Goal: Task Accomplishment & Management: Use online tool/utility

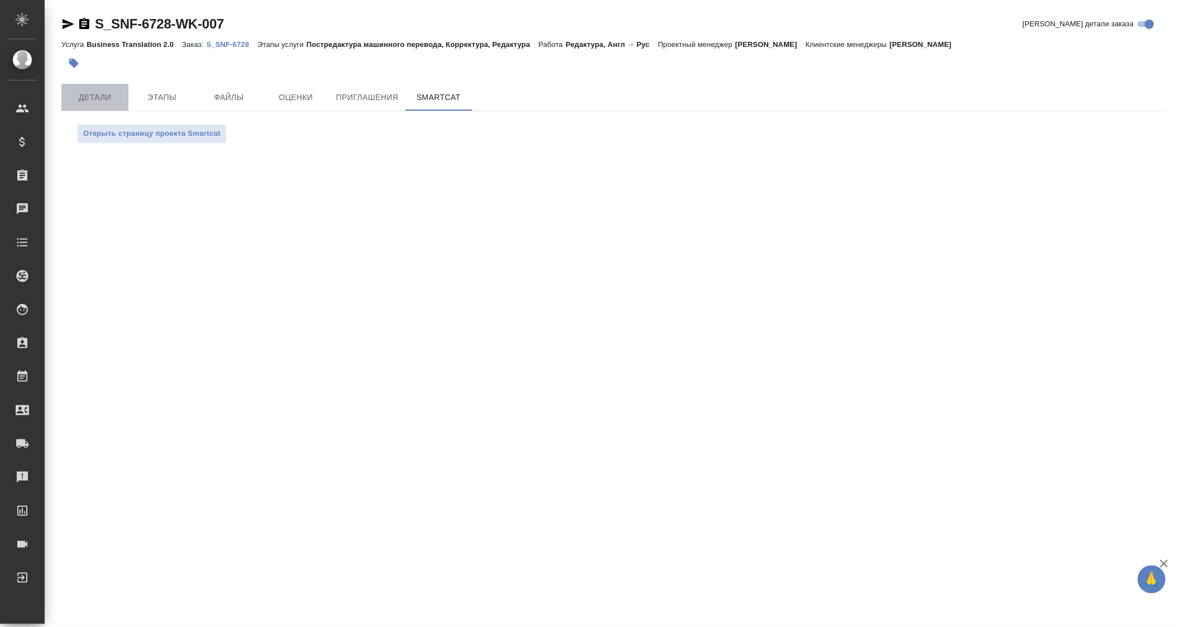
click at [82, 97] on span "Детали" at bounding box center [95, 97] width 54 height 14
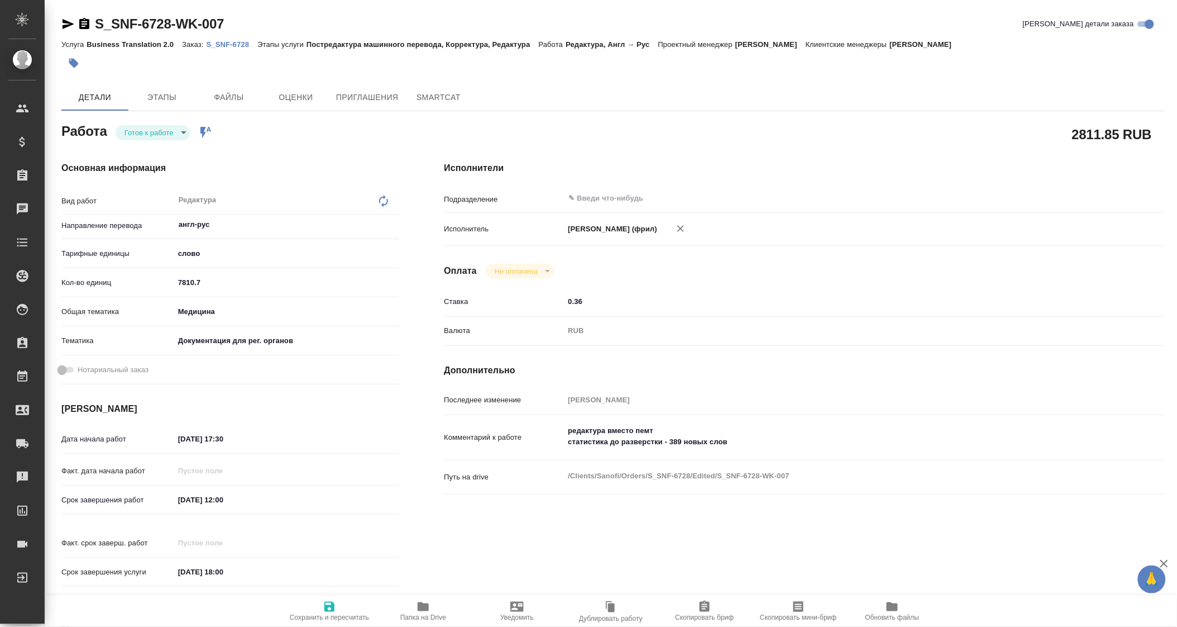
type textarea "x"
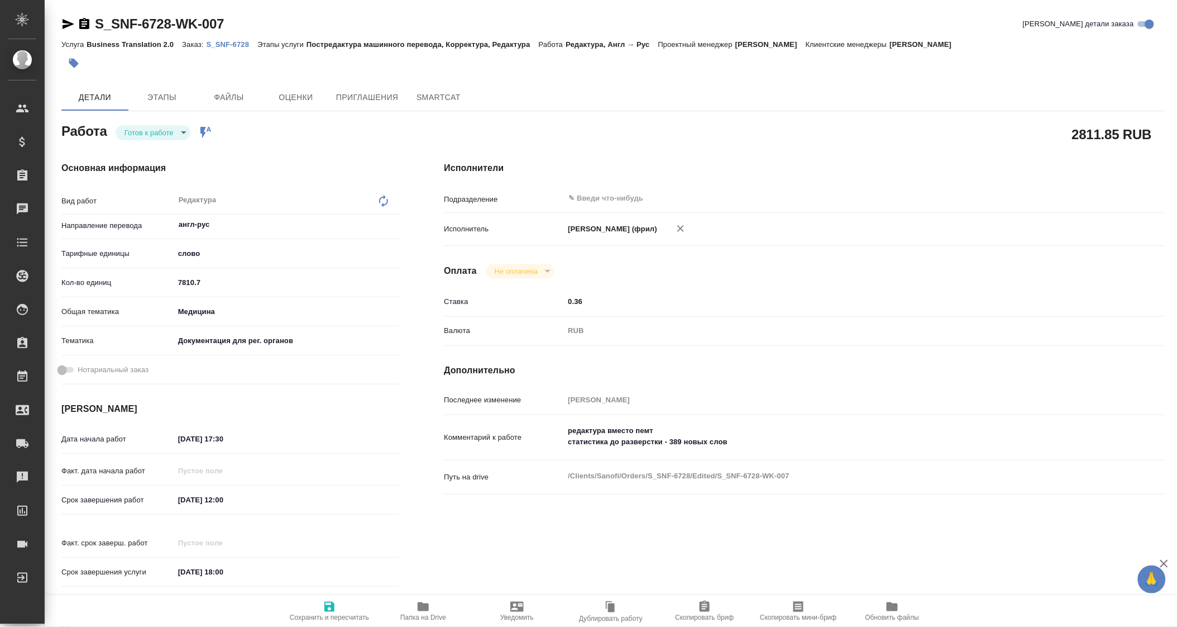
type textarea "x"
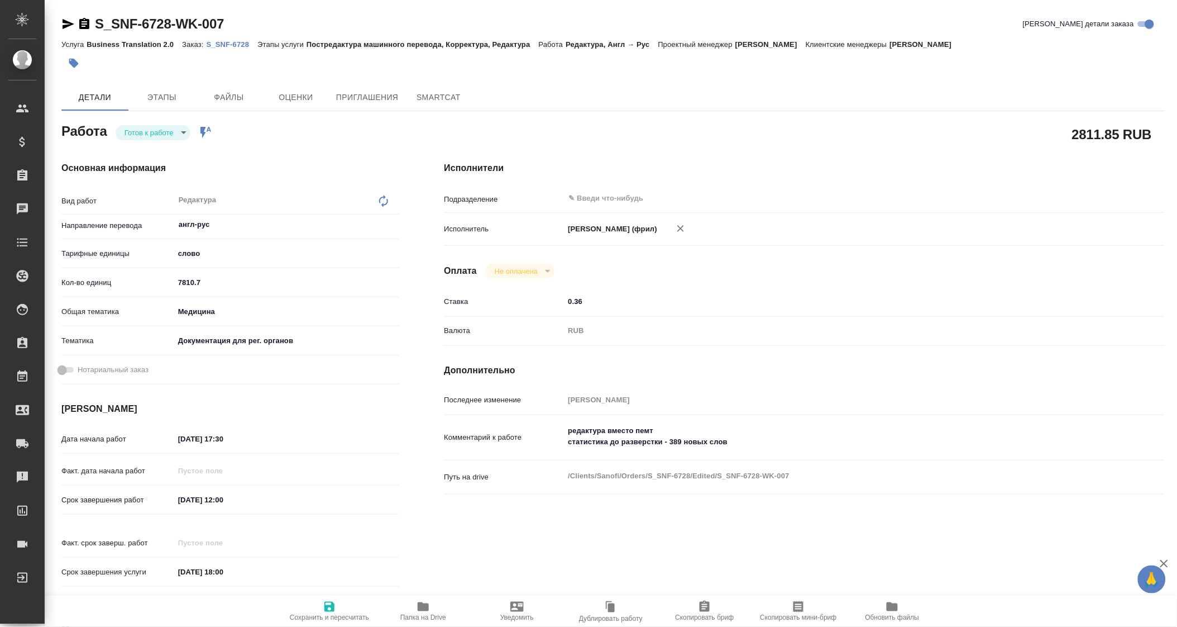
click at [422, 609] on icon "button" at bounding box center [423, 606] width 11 height 9
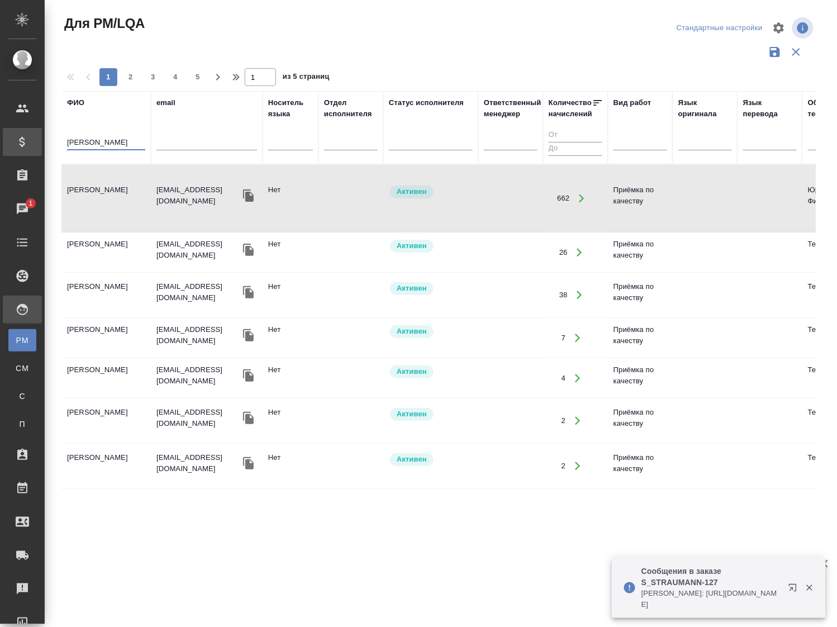
drag, startPoint x: 107, startPoint y: 140, endPoint x: 37, endPoint y: 142, distance: 69.9
click at [38, 142] on div ".cls-1 fill:#fff; AWATERA Borzova Anastasia Клиенты Спецификации Заказы 1 Чаты …" at bounding box center [418, 313] width 837 height 627
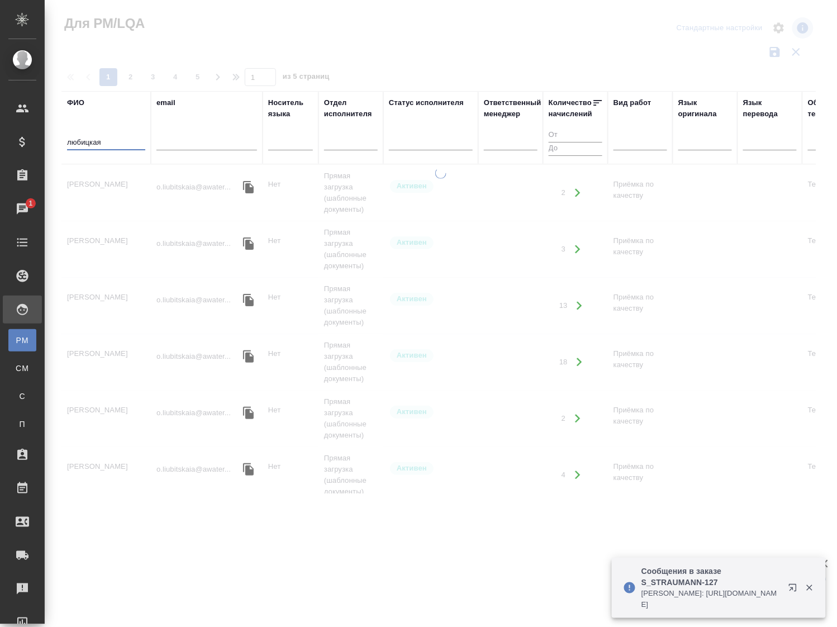
type input "любицкая"
click at [94, 185] on td "Любицкая Ольга" at bounding box center [105, 192] width 89 height 39
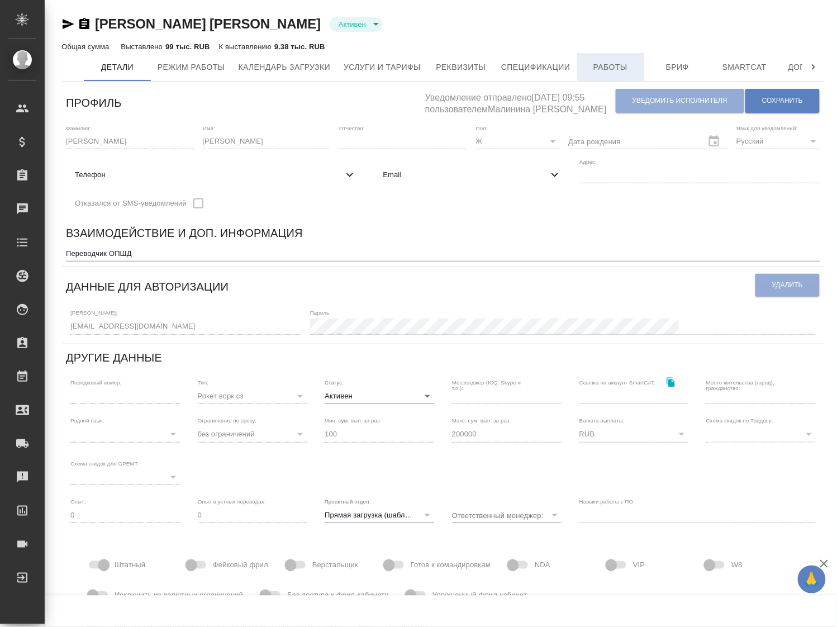
click at [597, 59] on button "Работы" at bounding box center [610, 67] width 67 height 28
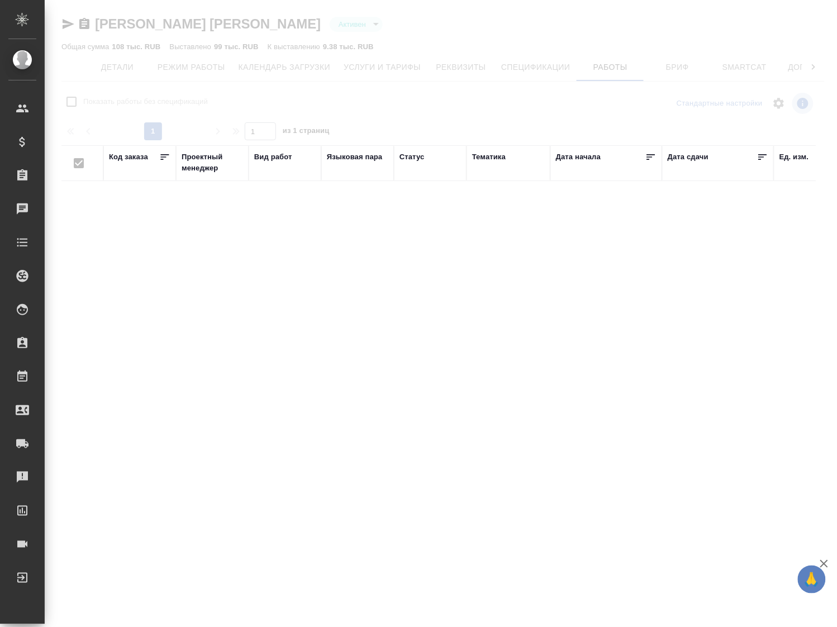
checkbox input "false"
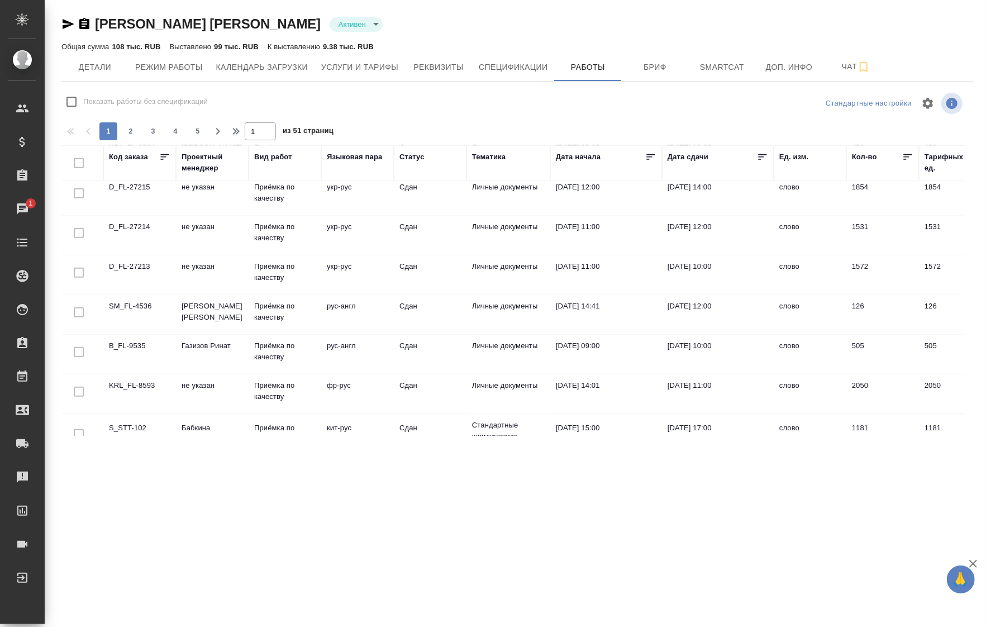
scroll to position [777, 0]
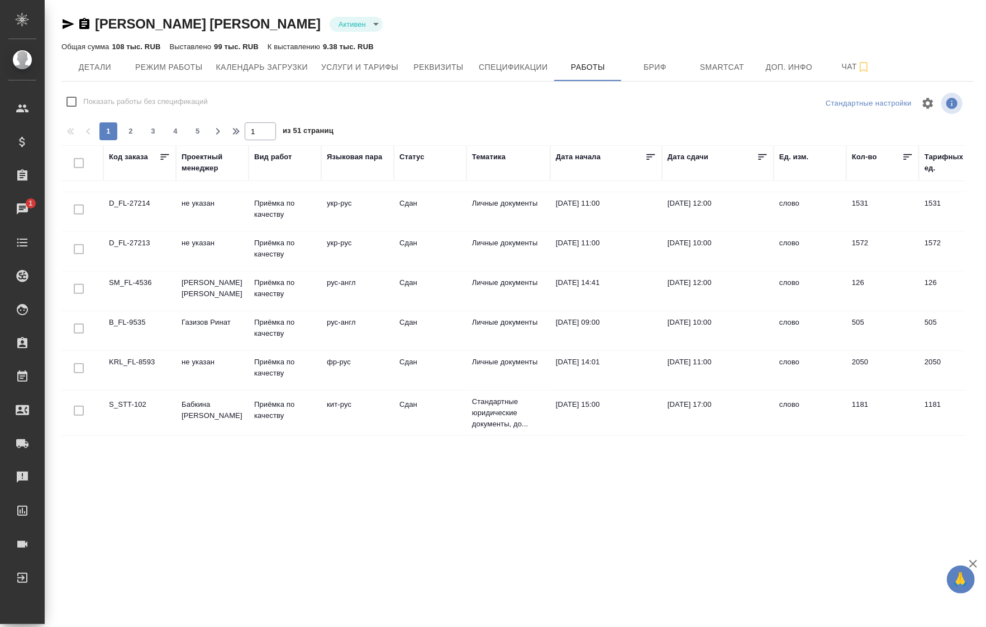
click at [512, 166] on div "Тематика" at bounding box center [508, 162] width 73 height 23
click at [499, 156] on div "Тематика" at bounding box center [489, 156] width 34 height 11
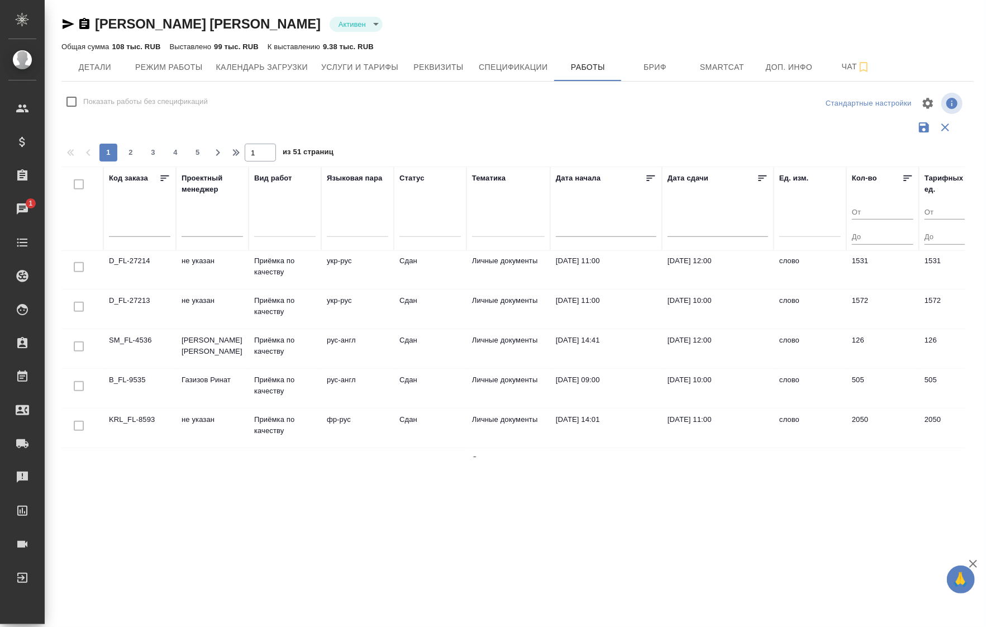
click at [514, 229] on div at bounding box center [508, 226] width 73 height 16
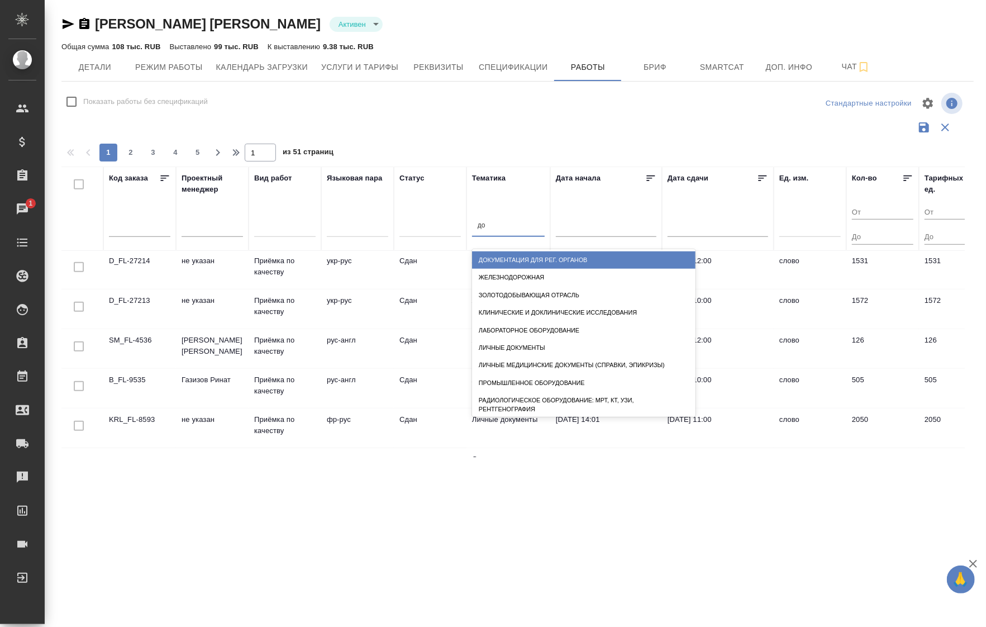
type input "док"
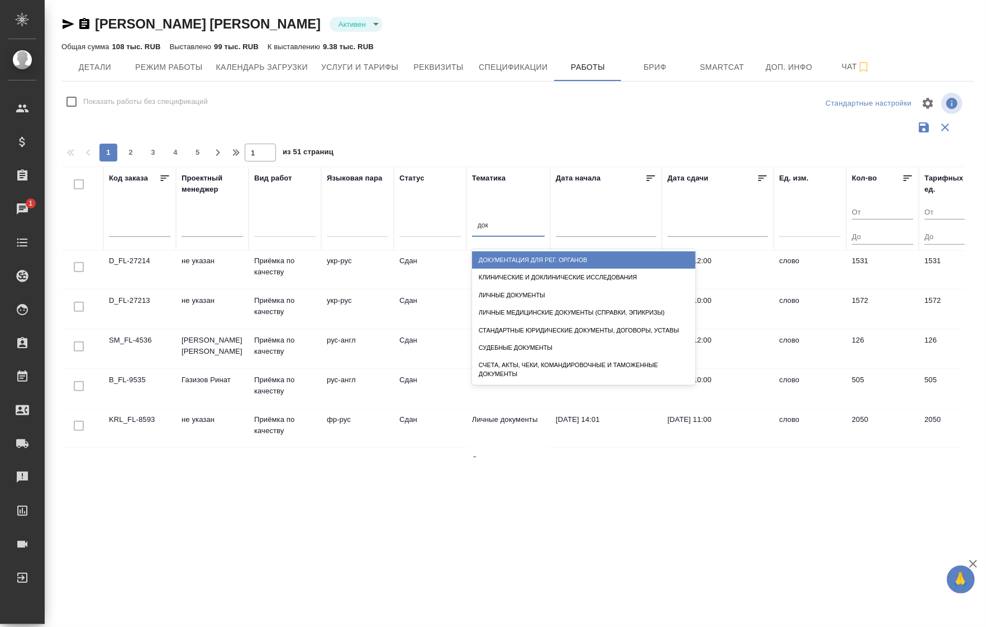
click at [522, 256] on div "Документация для рег. органов" at bounding box center [583, 259] width 223 height 17
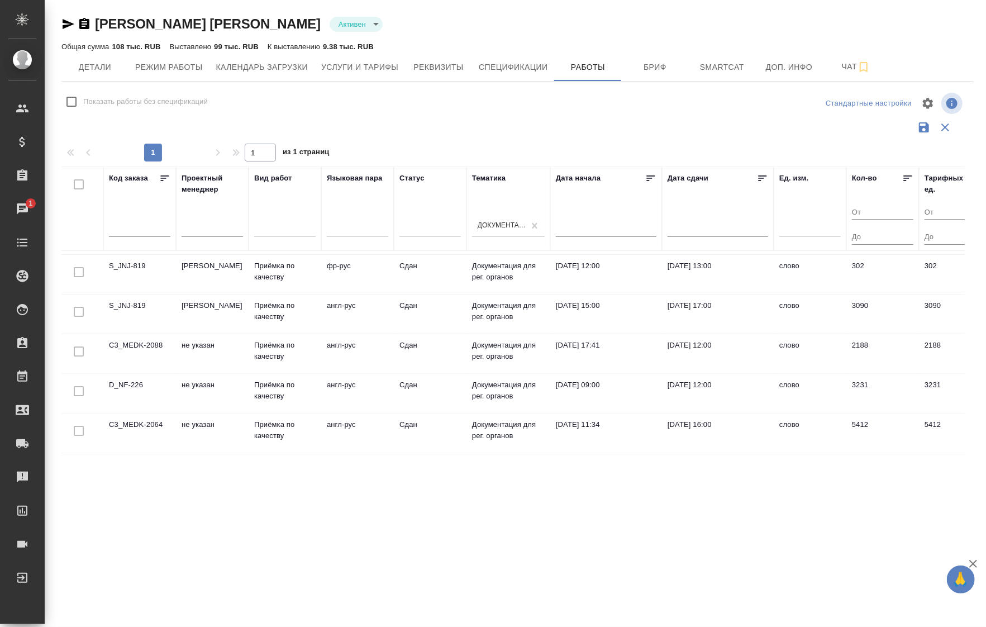
scroll to position [0, 0]
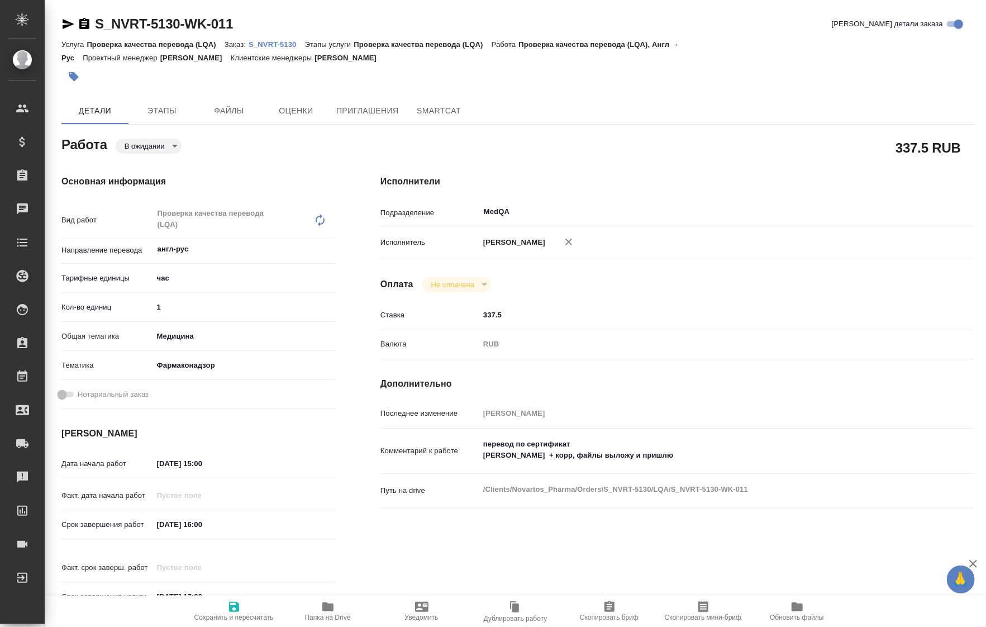
type textarea "x"
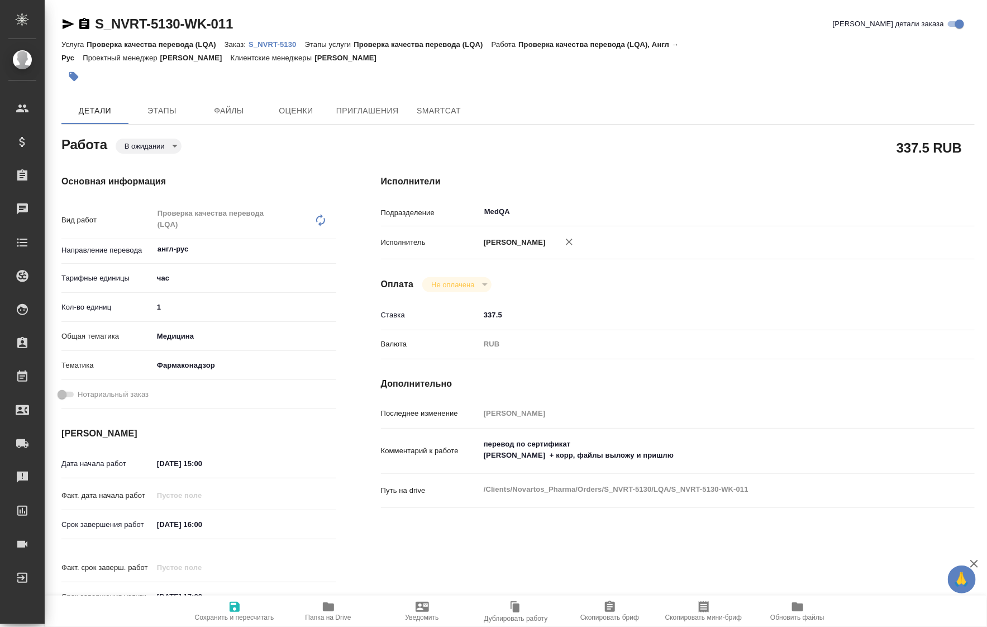
type textarea "x"
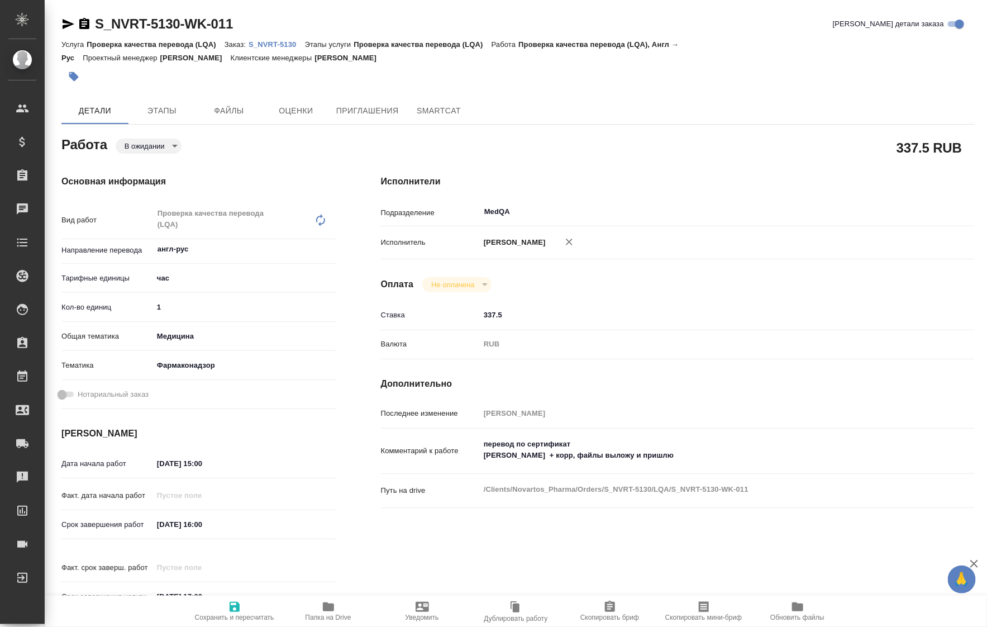
type textarea "x"
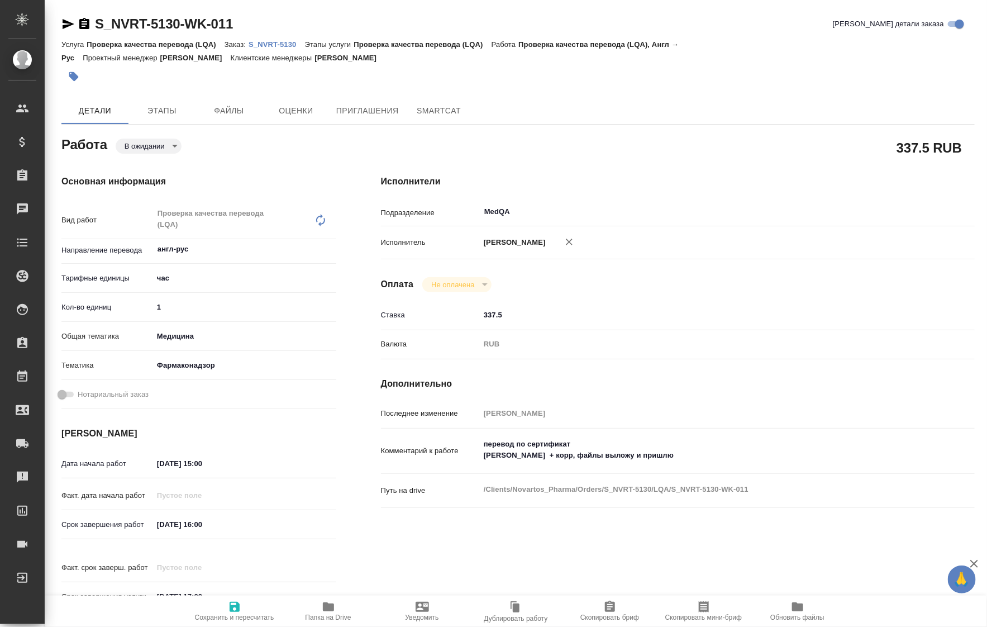
type textarea "x"
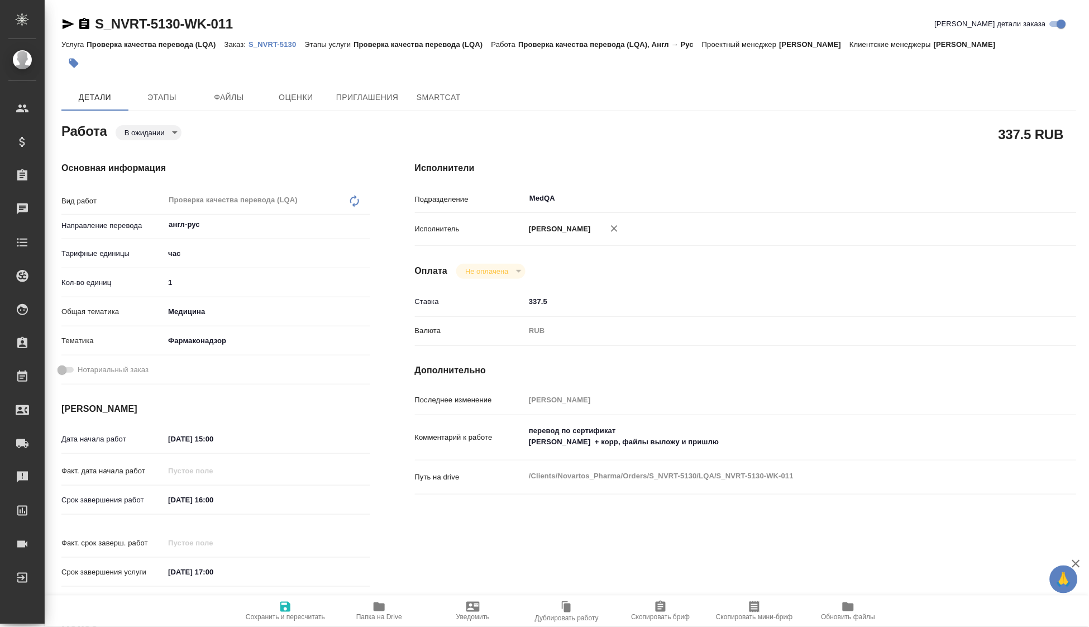
type textarea "x"
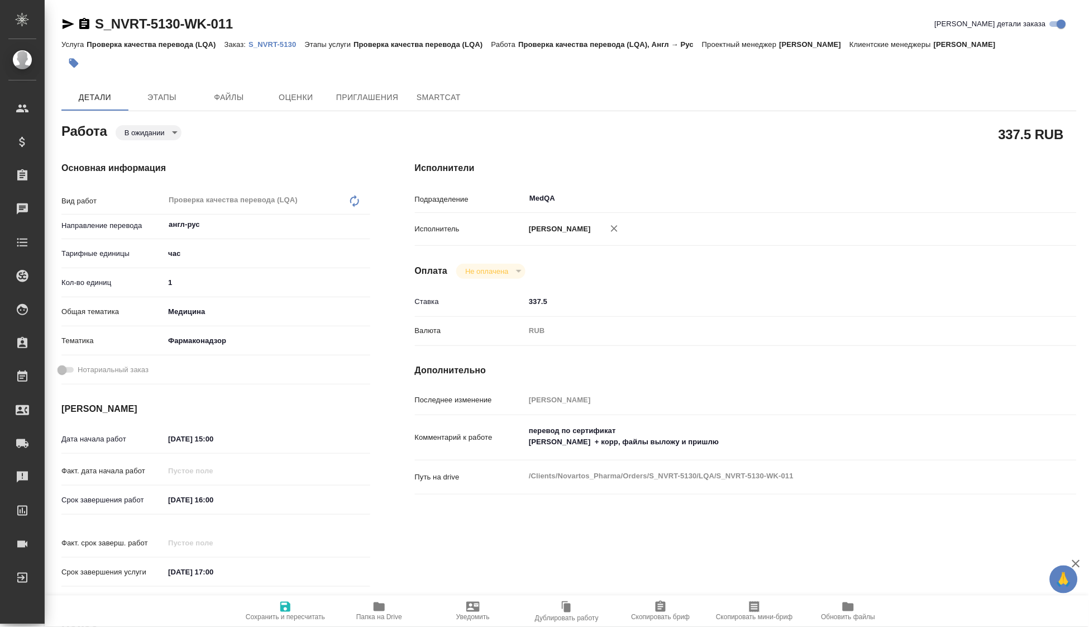
type textarea "x"
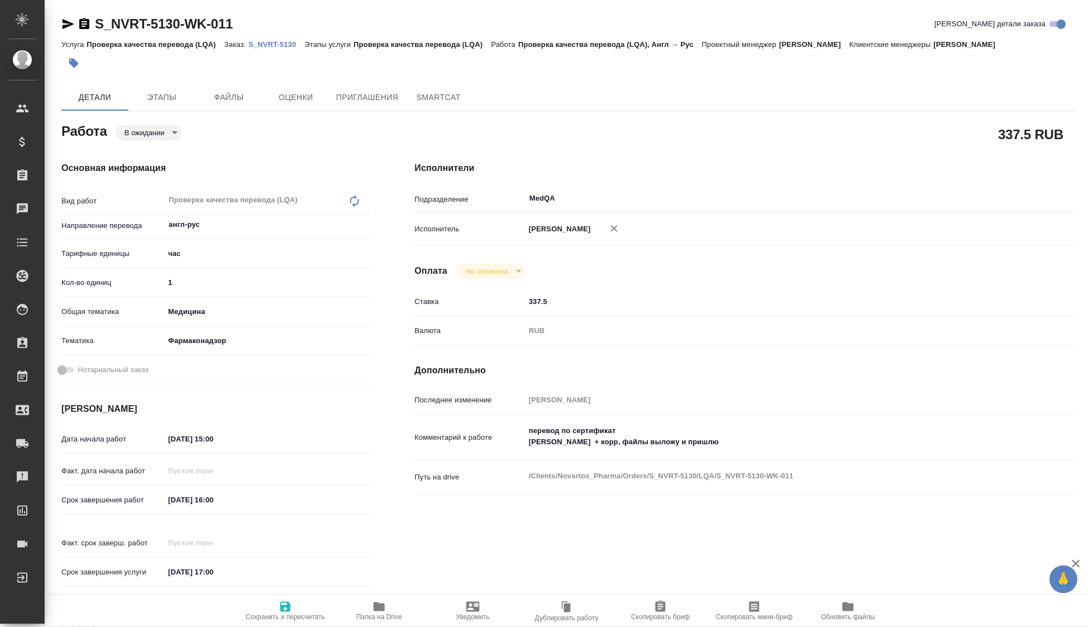
type textarea "x"
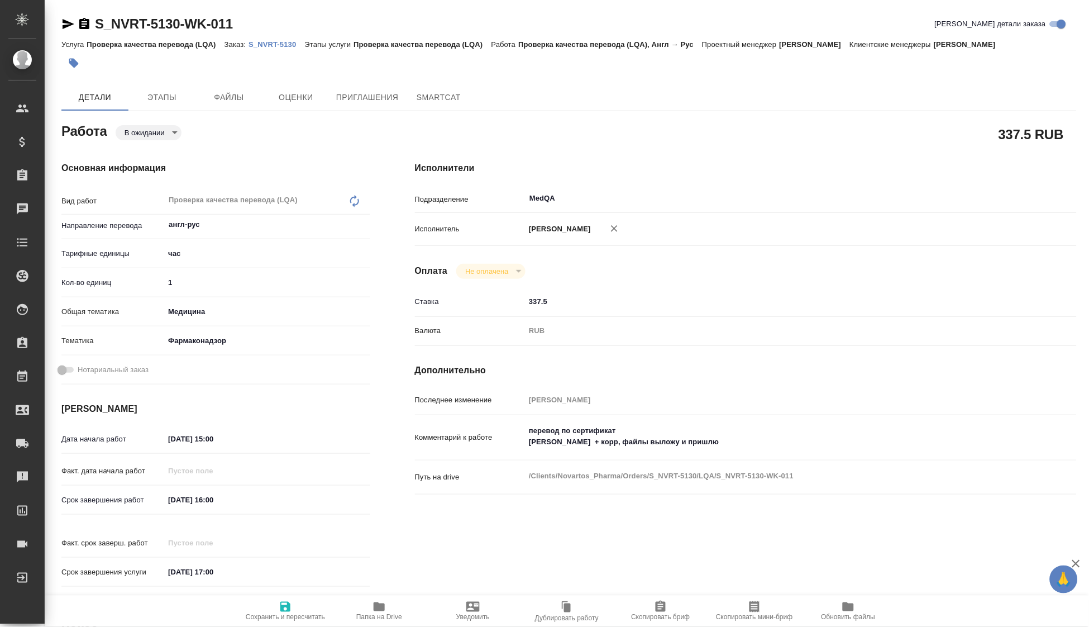
type textarea "x"
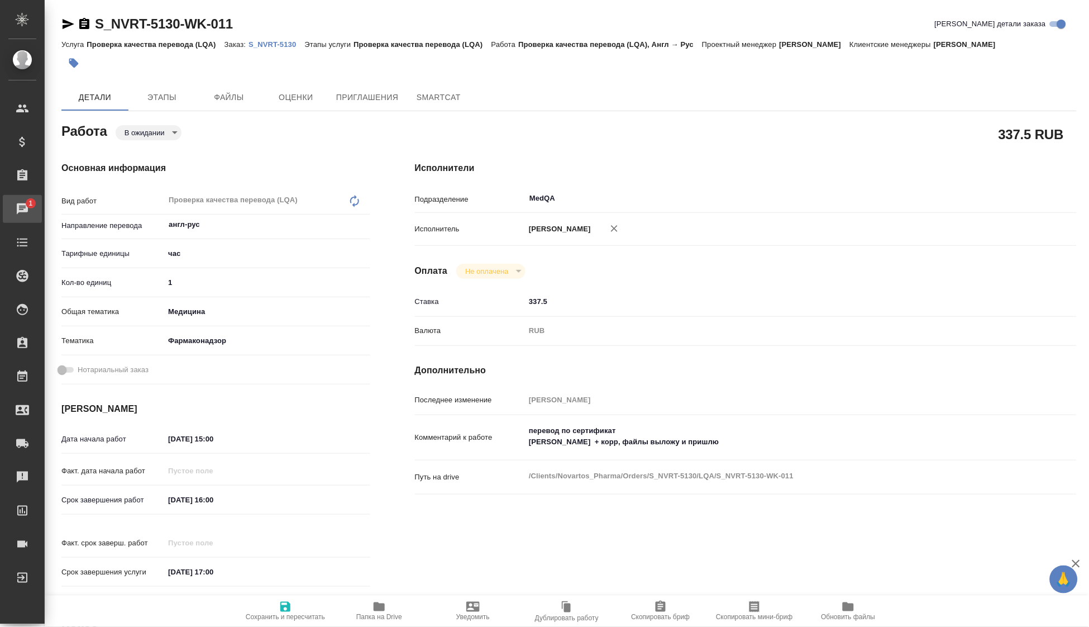
type textarea "x"
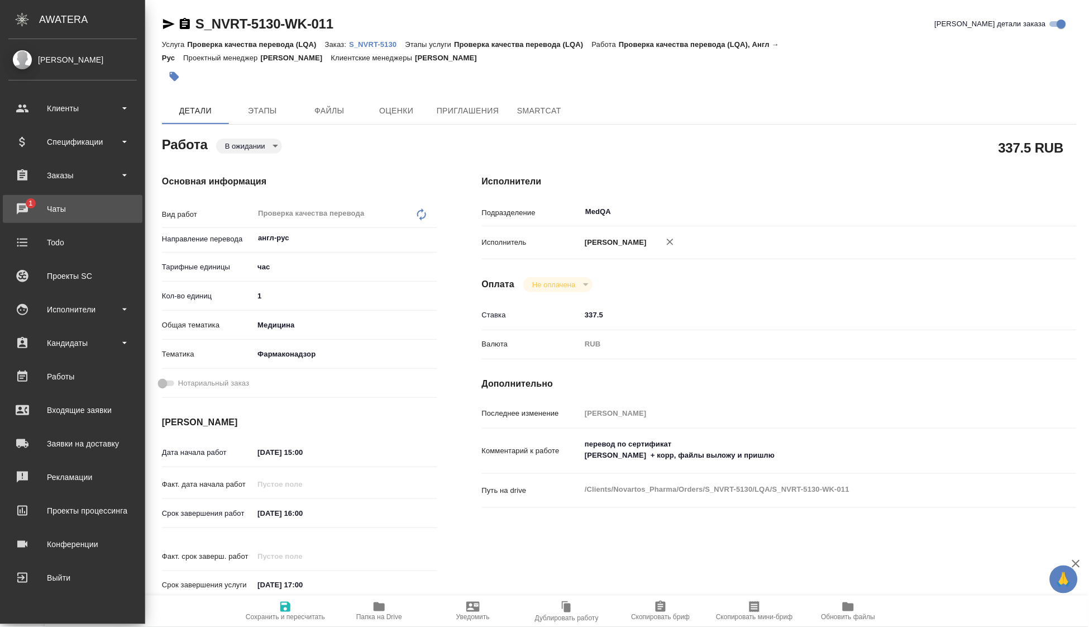
type textarea "x"
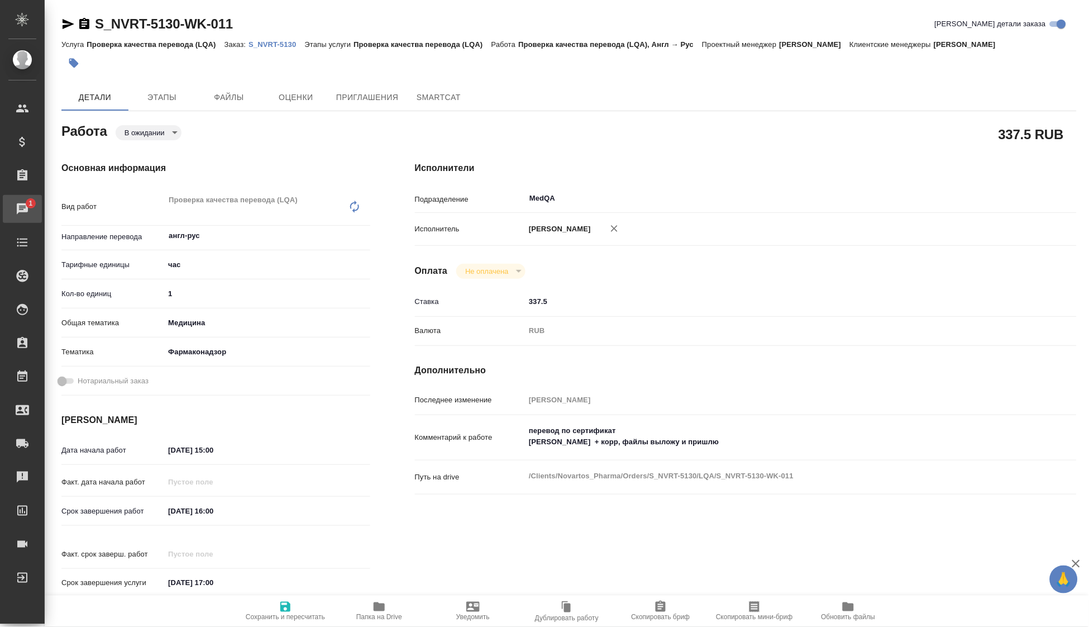
type textarea "x"
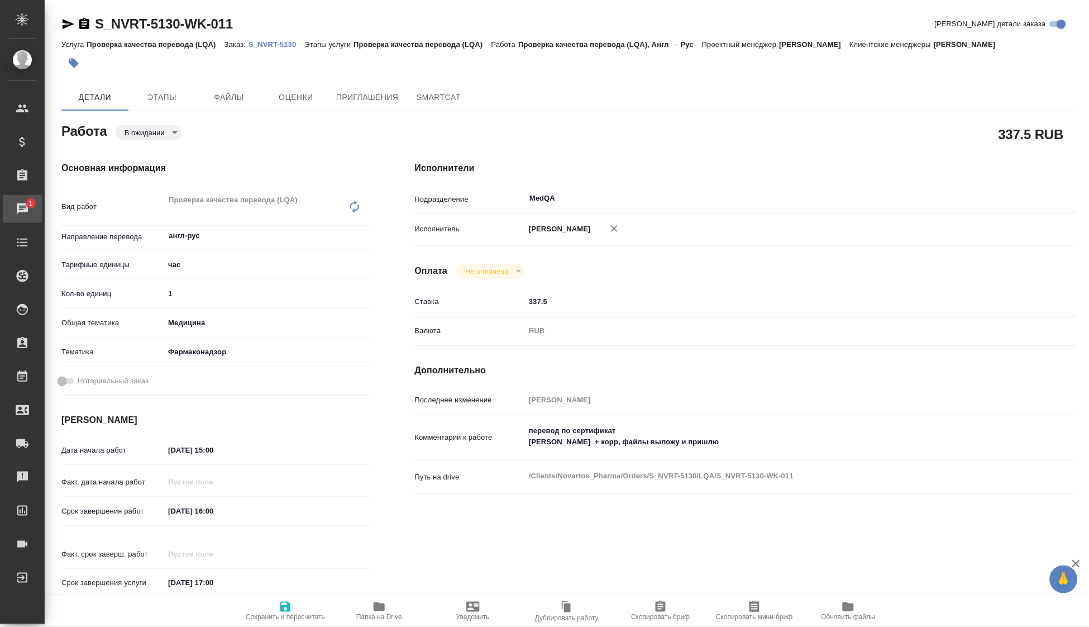
type textarea "x"
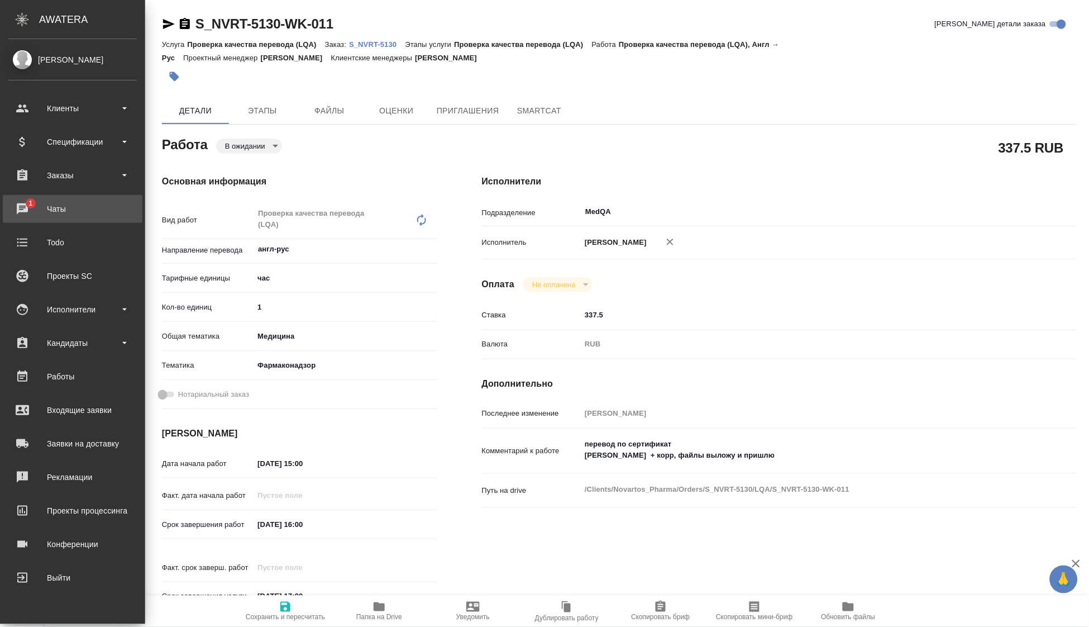
type textarea "x"
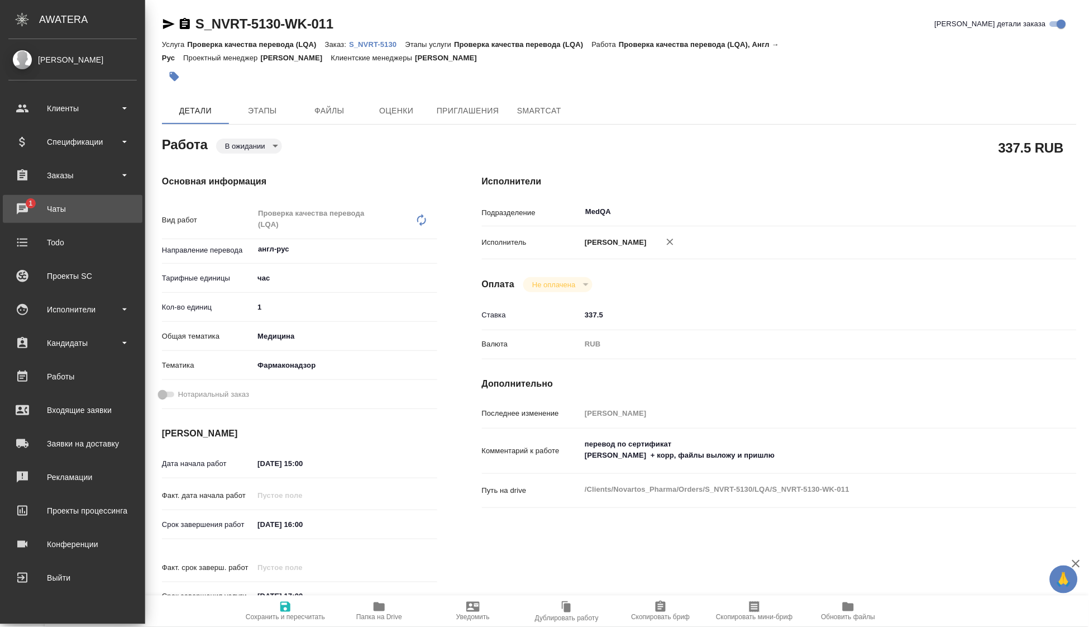
click at [36, 206] on div "Чаты" at bounding box center [72, 208] width 128 height 17
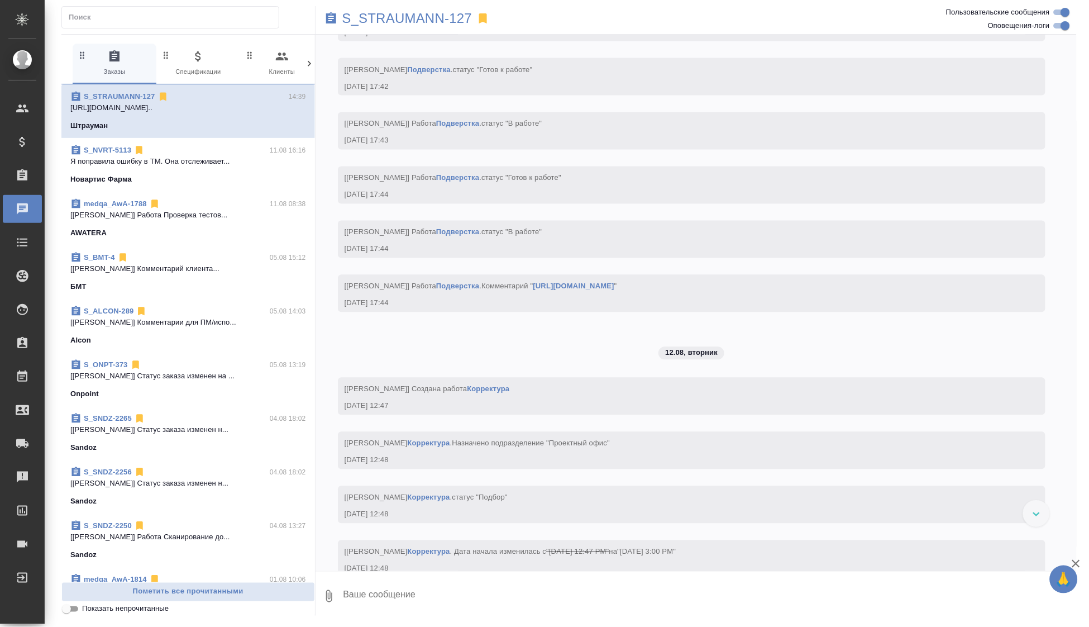
scroll to position [5154, 0]
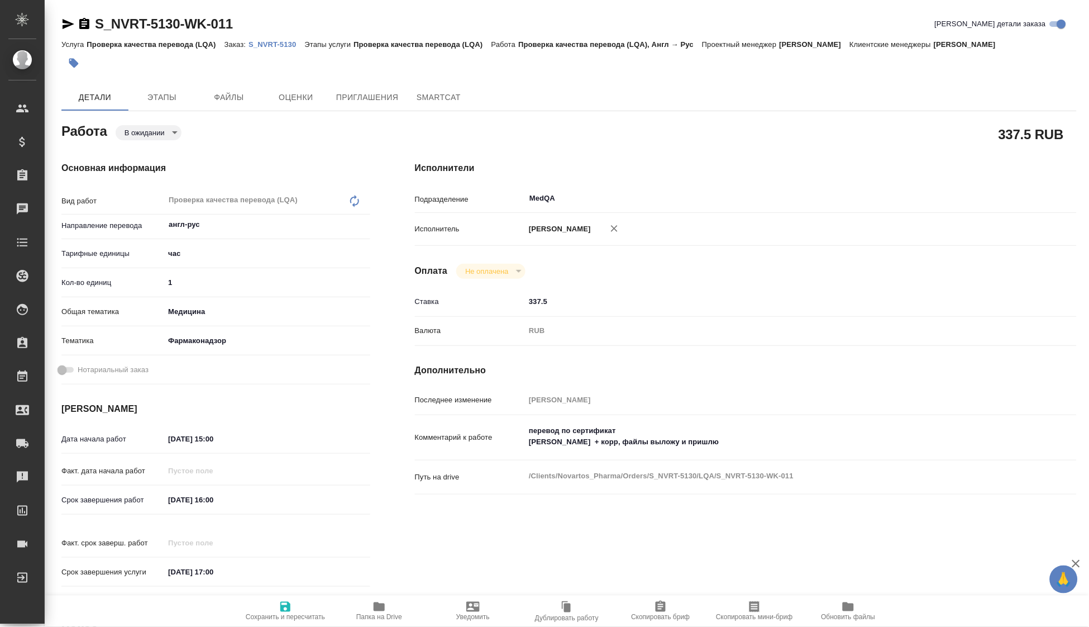
type textarea "x"
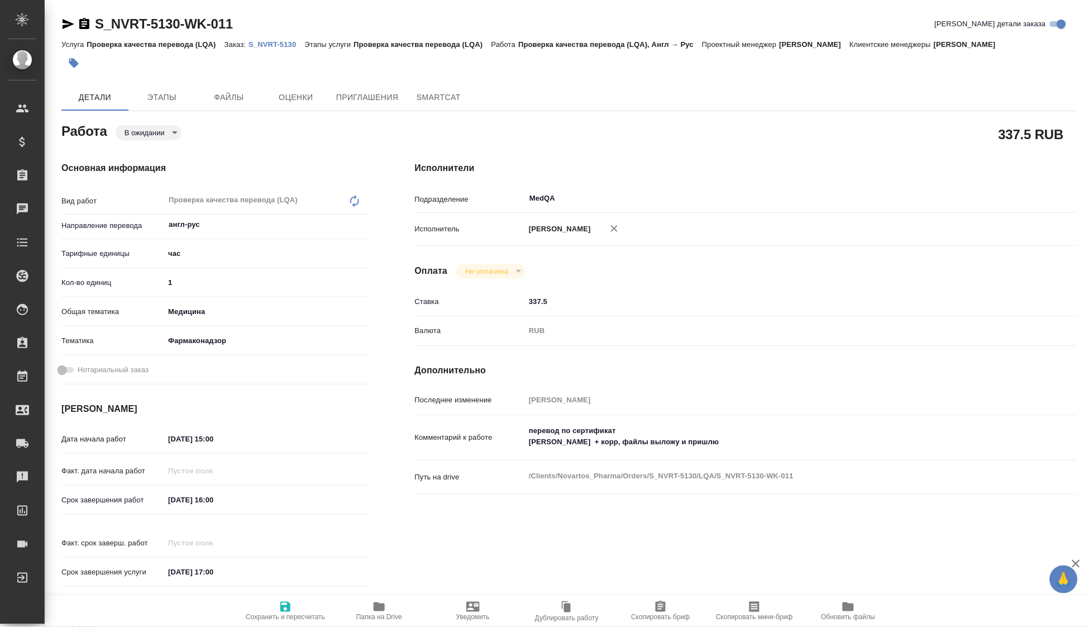
type textarea "x"
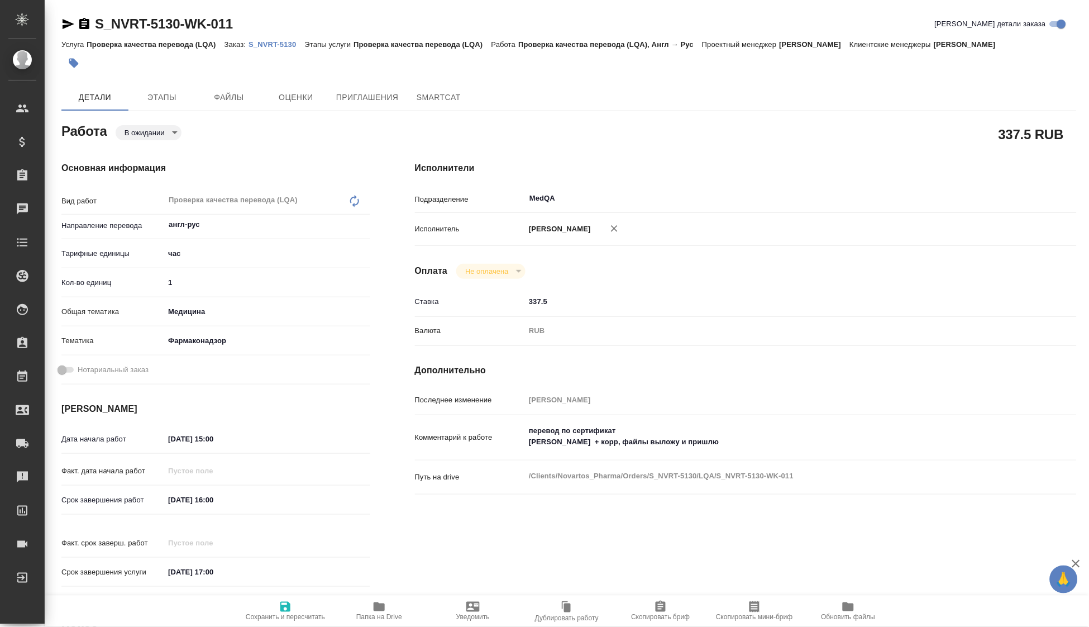
type textarea "x"
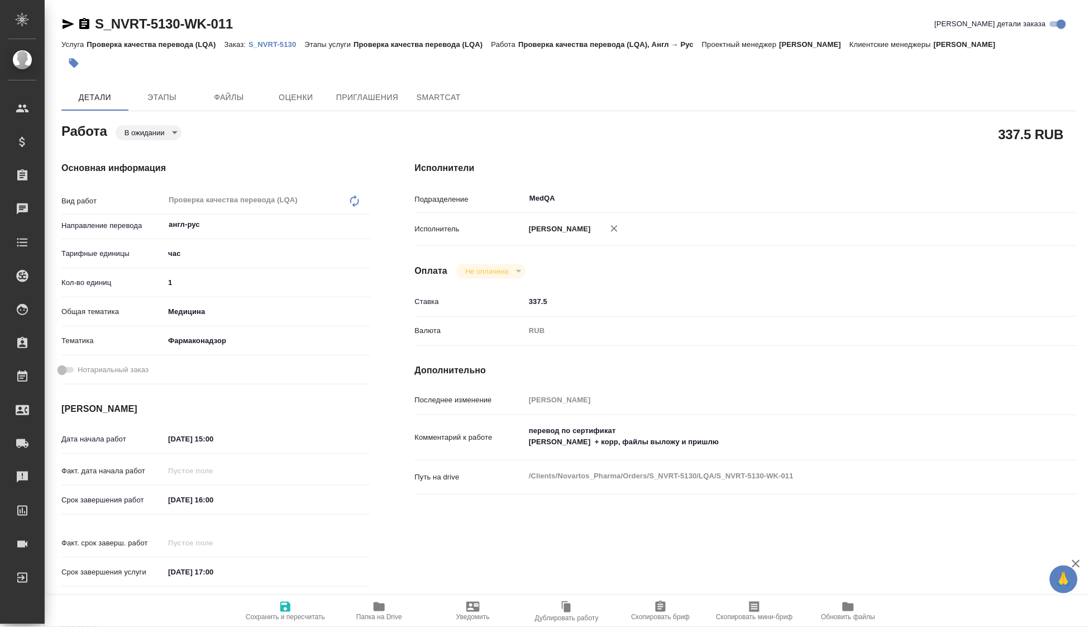
type textarea "x"
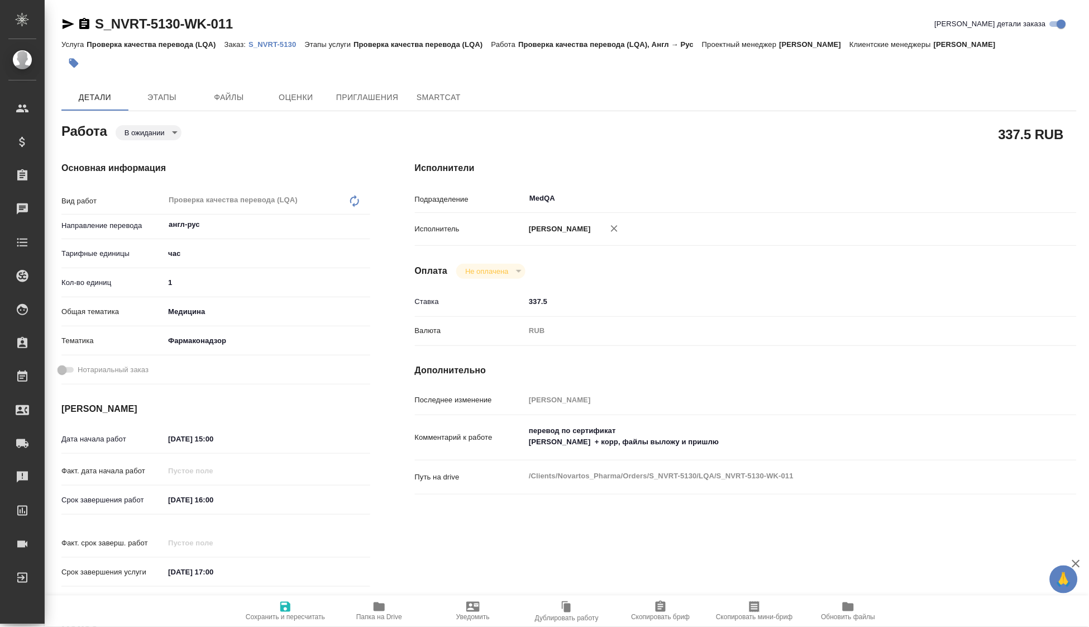
type textarea "x"
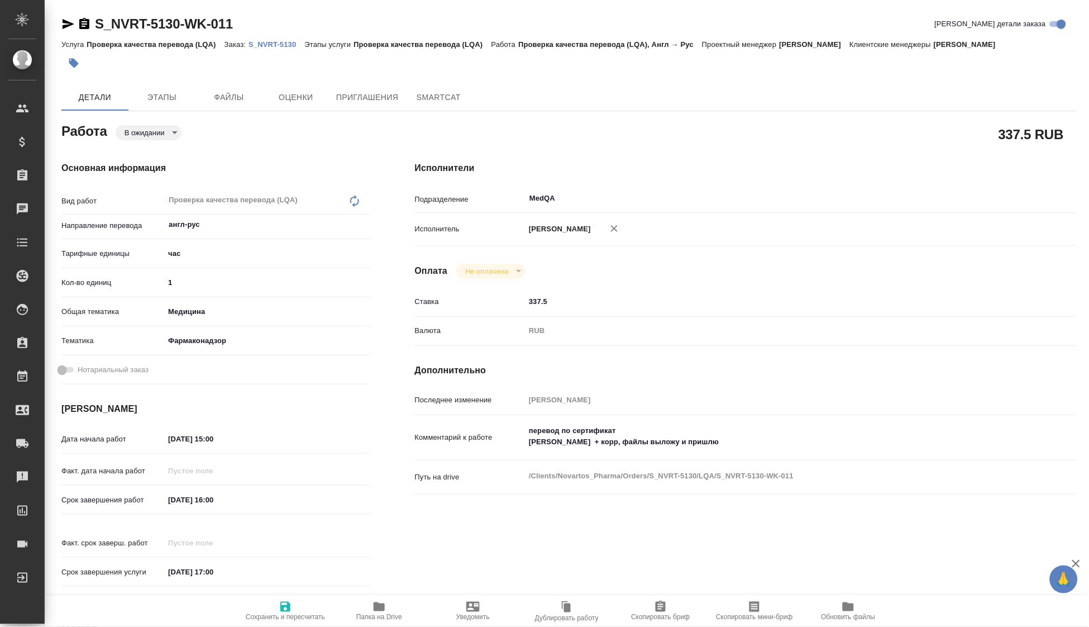
type textarea "x"
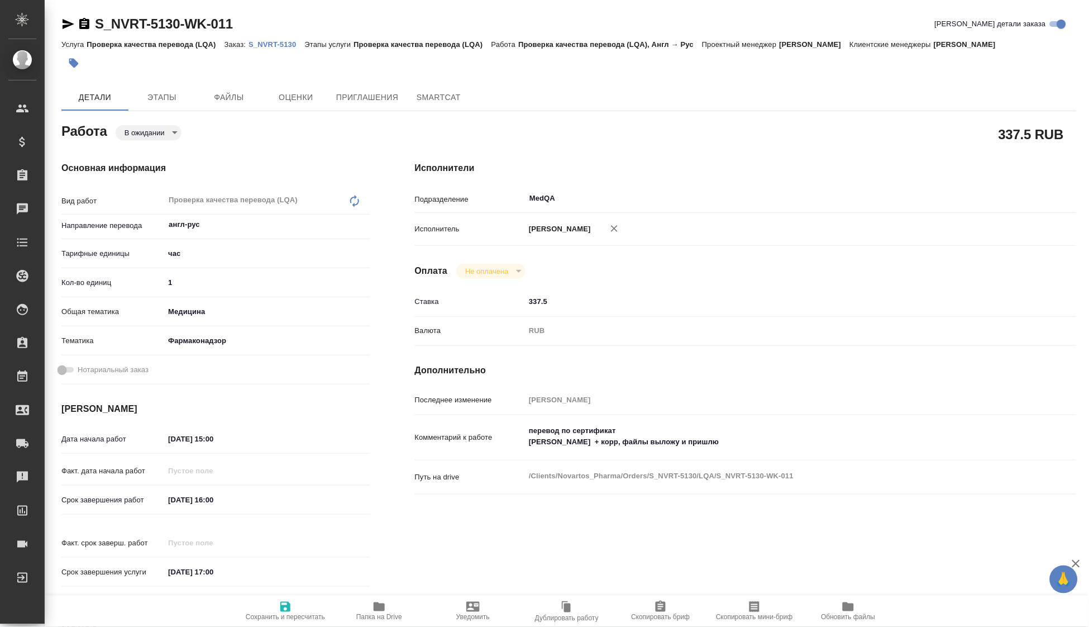
click at [275, 36] on div "S_NVRT-5130-WK-011 Кратко детали заказа" at bounding box center [568, 26] width 1015 height 22
click at [270, 41] on p "S_NVRT-5130" at bounding box center [277, 44] width 56 height 8
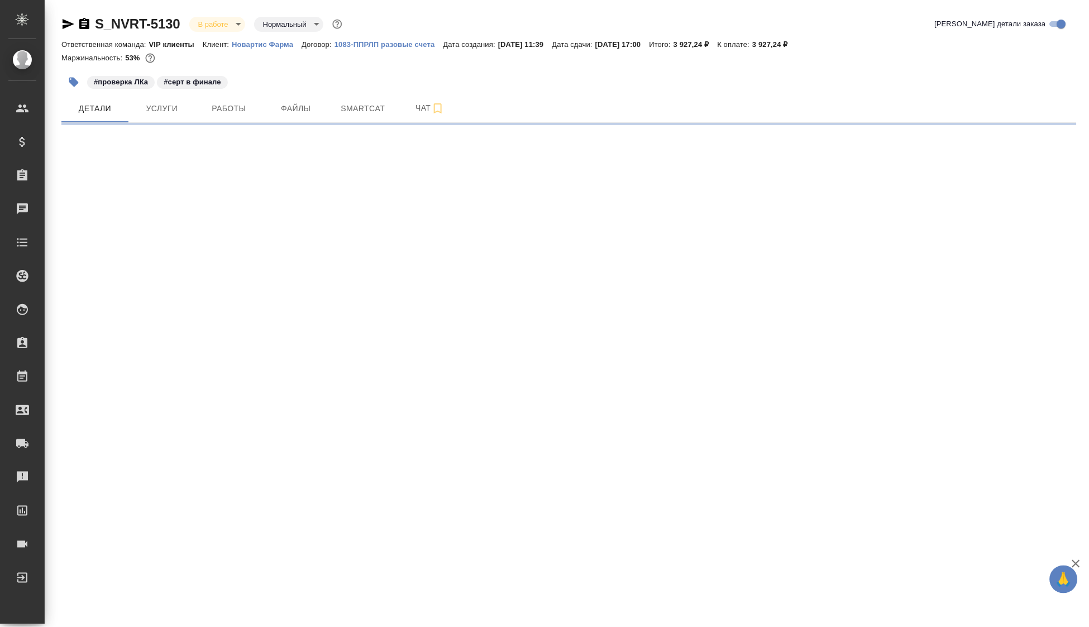
select select "RU"
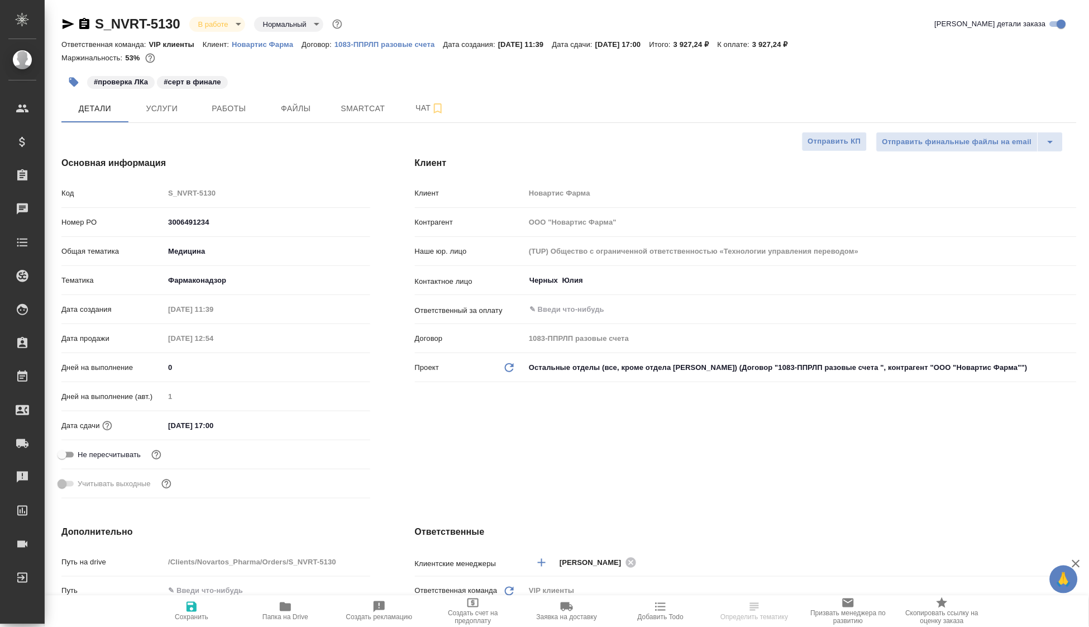
type textarea "x"
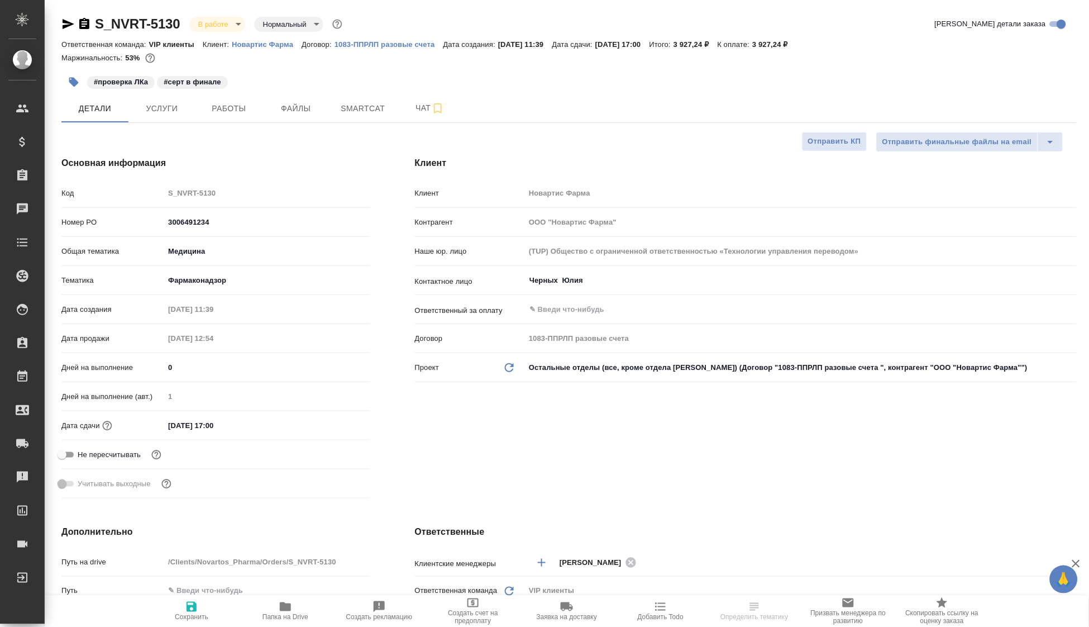
type textarea "x"
click at [218, 106] on span "Работы" at bounding box center [229, 109] width 54 height 14
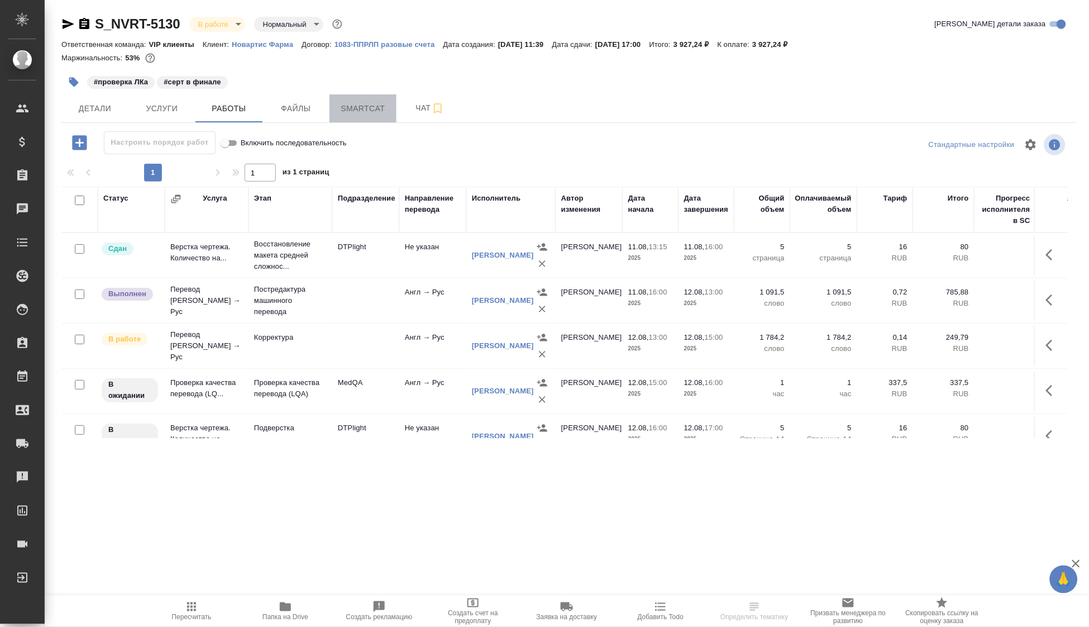
click at [347, 107] on span "Smartcat" at bounding box center [363, 109] width 54 height 14
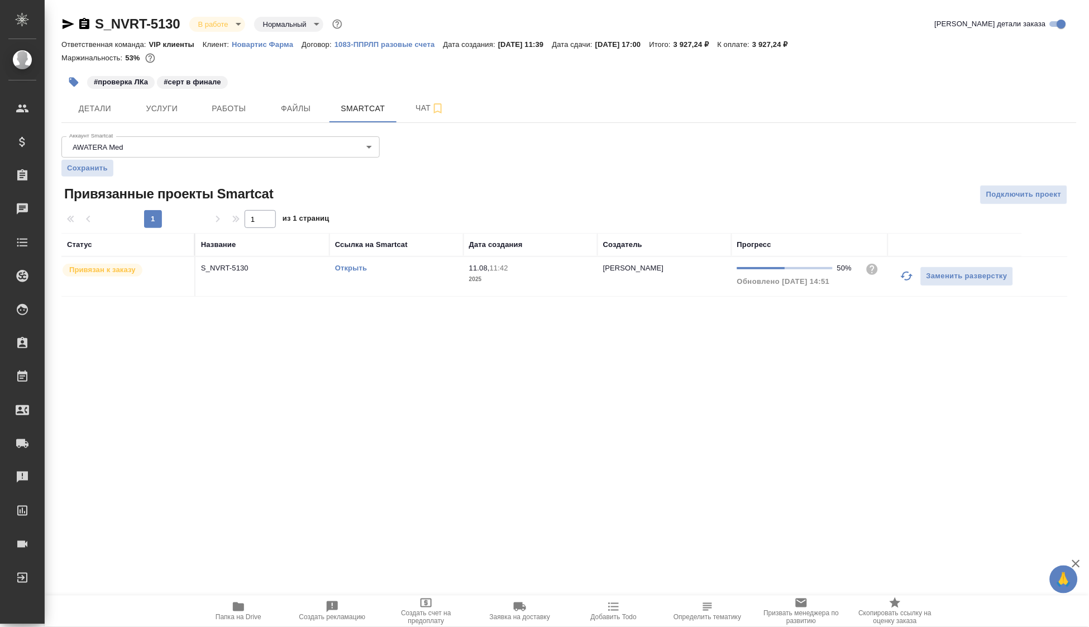
click at [345, 266] on link "Открыть" at bounding box center [351, 268] width 32 height 8
click at [242, 605] on icon "button" at bounding box center [238, 606] width 11 height 9
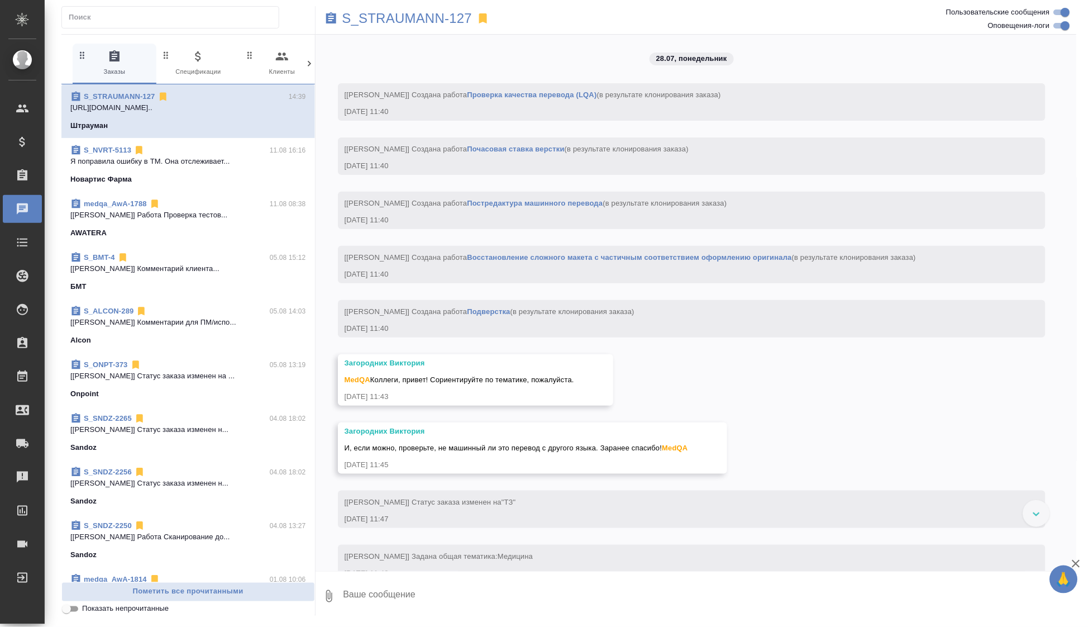
scroll to position [5154, 0]
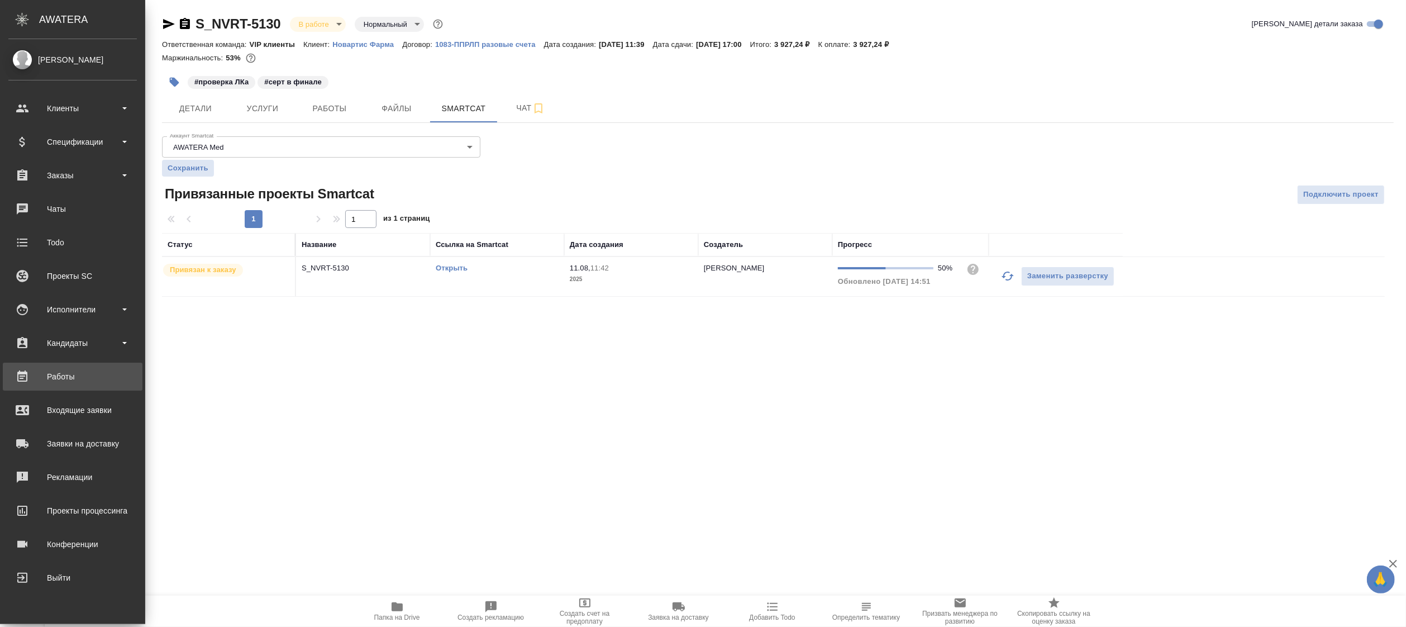
click at [72, 375] on div "Работы" at bounding box center [72, 376] width 128 height 17
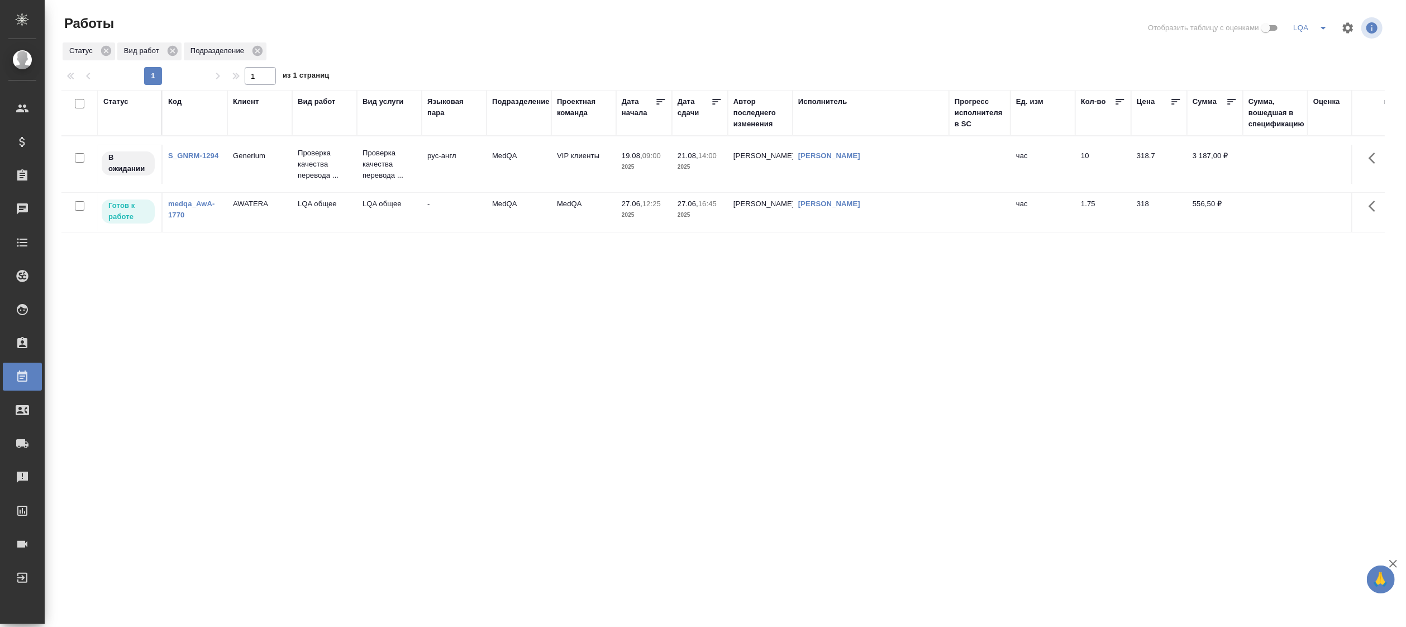
click at [1264, 336] on div "Статус Код Клиент Вид работ Вид услуги Языковая пара Подразделение Проектная ко…" at bounding box center [722, 291] width 1323 height 402
click at [121, 103] on div "Статус" at bounding box center [115, 101] width 25 height 11
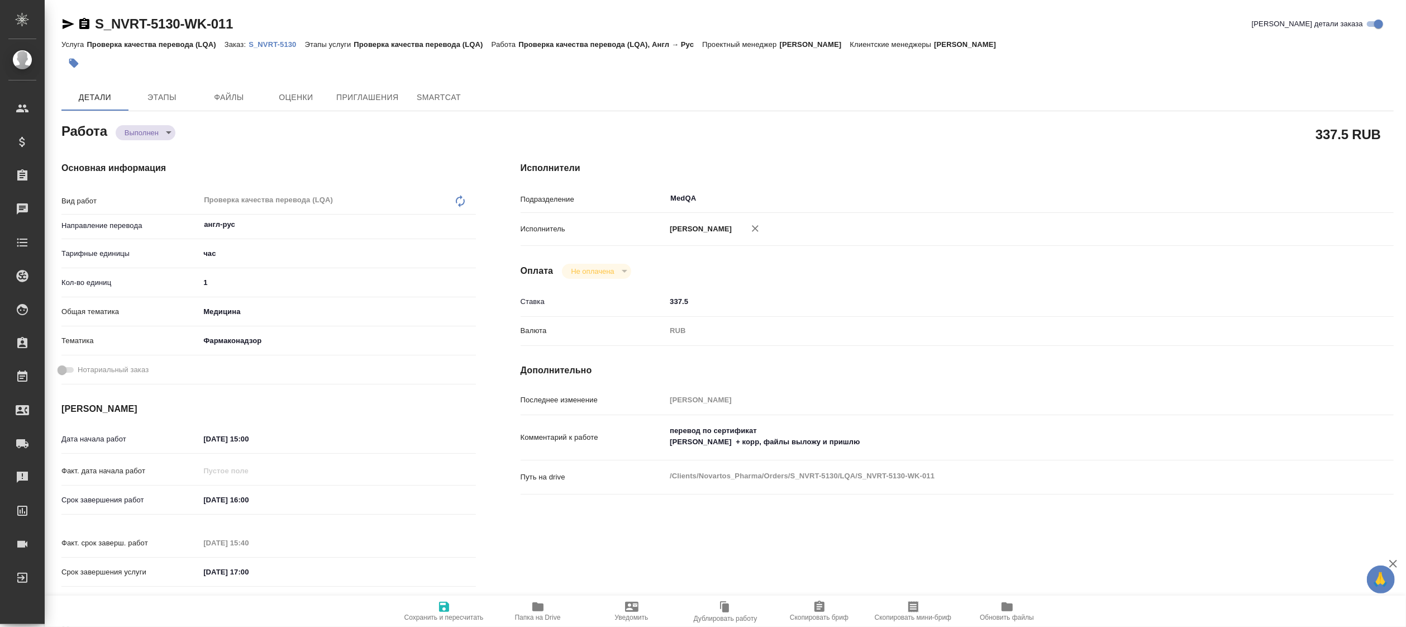
type textarea "x"
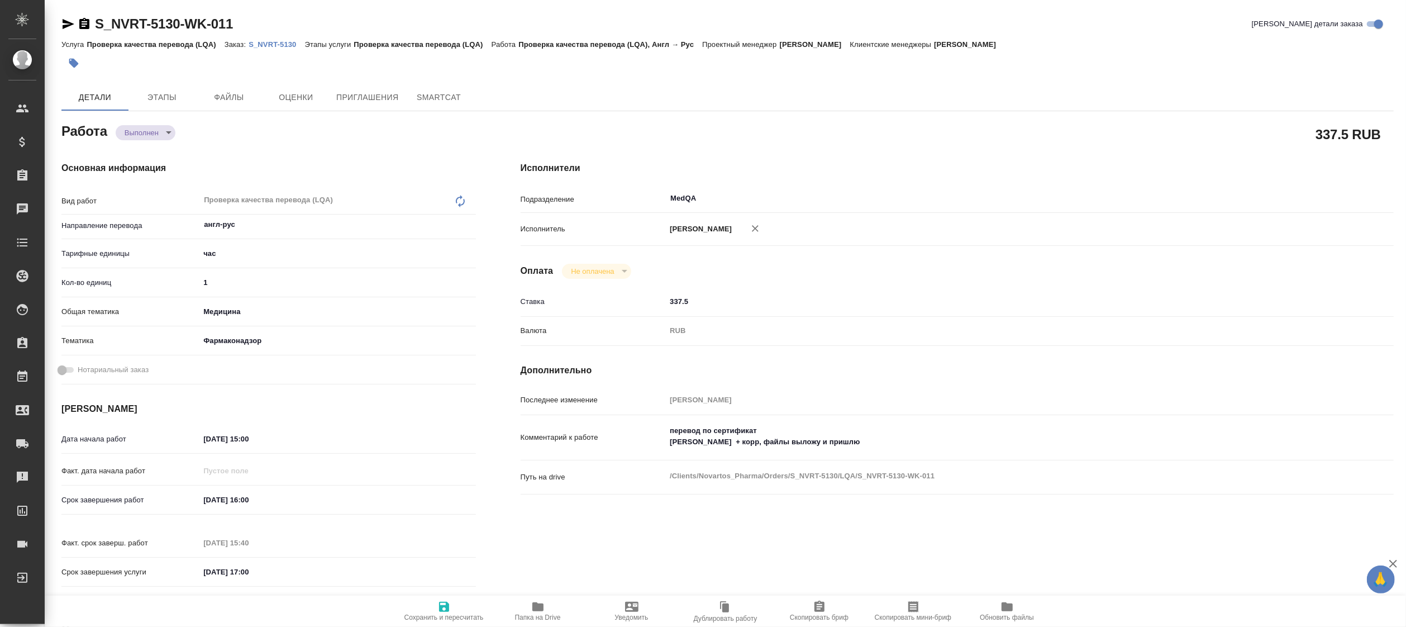
type textarea "x"
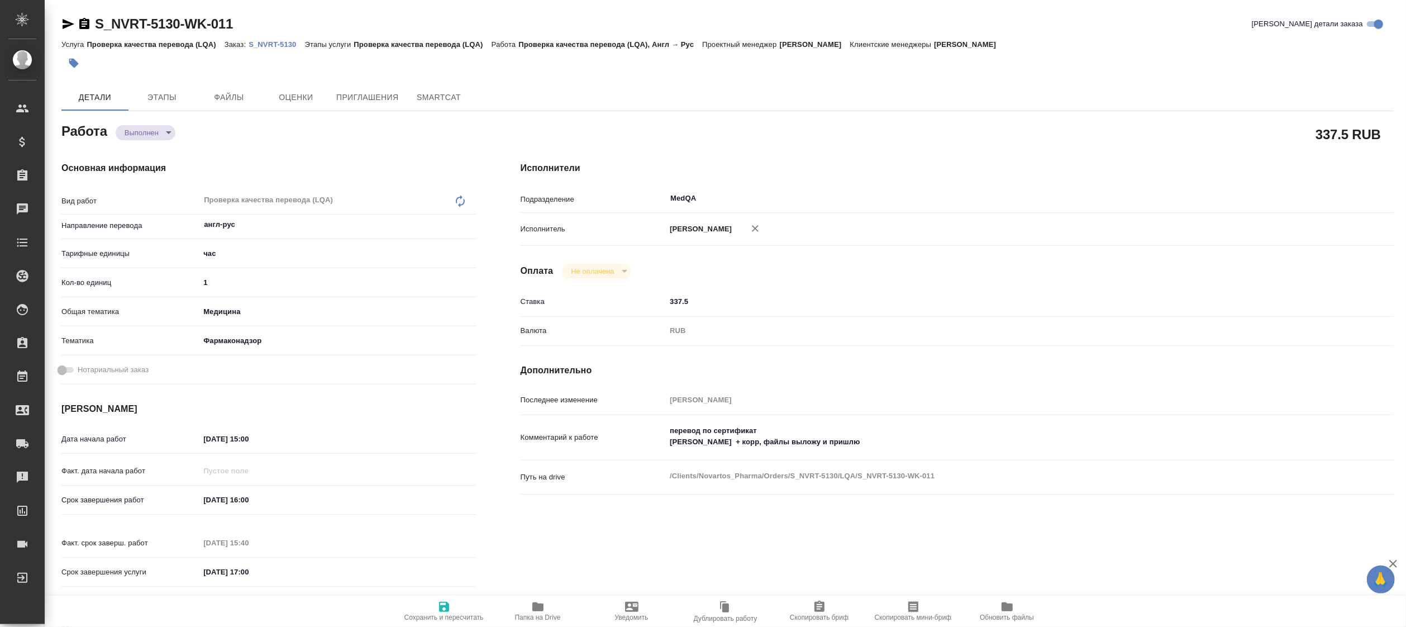
type textarea "x"
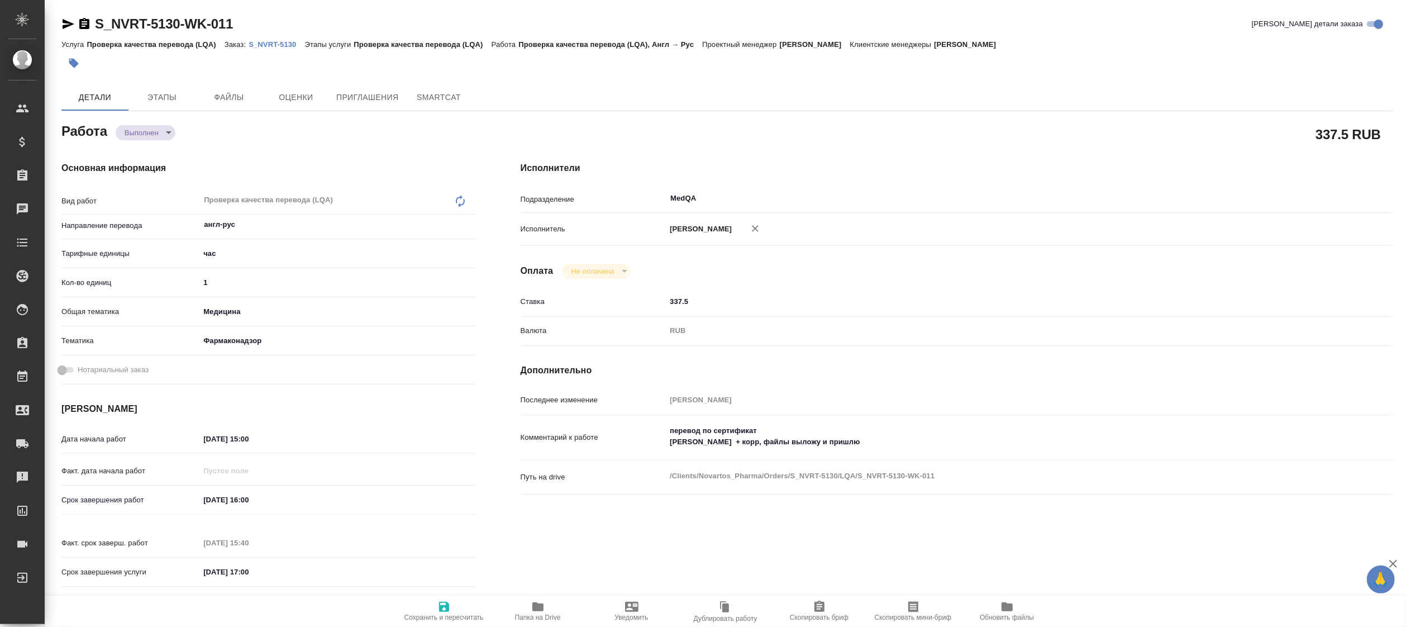
type textarea "x"
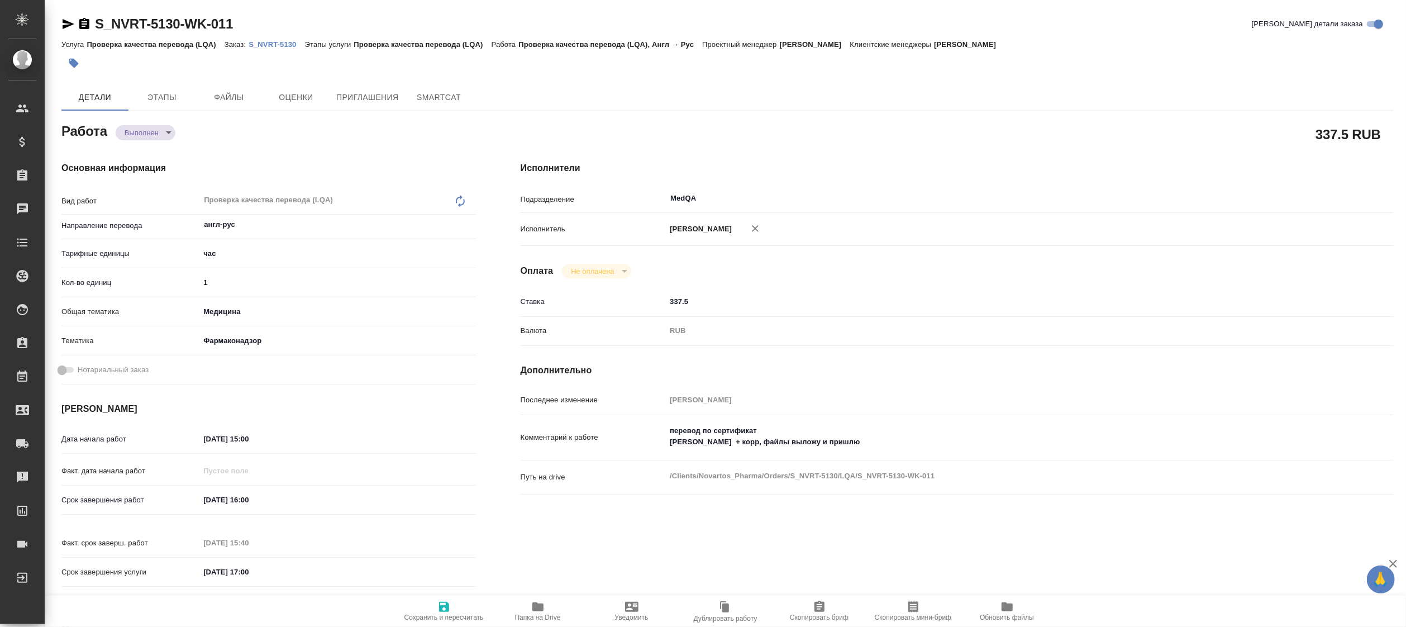
click at [274, 46] on p "S_NVRT-5130" at bounding box center [277, 44] width 56 height 8
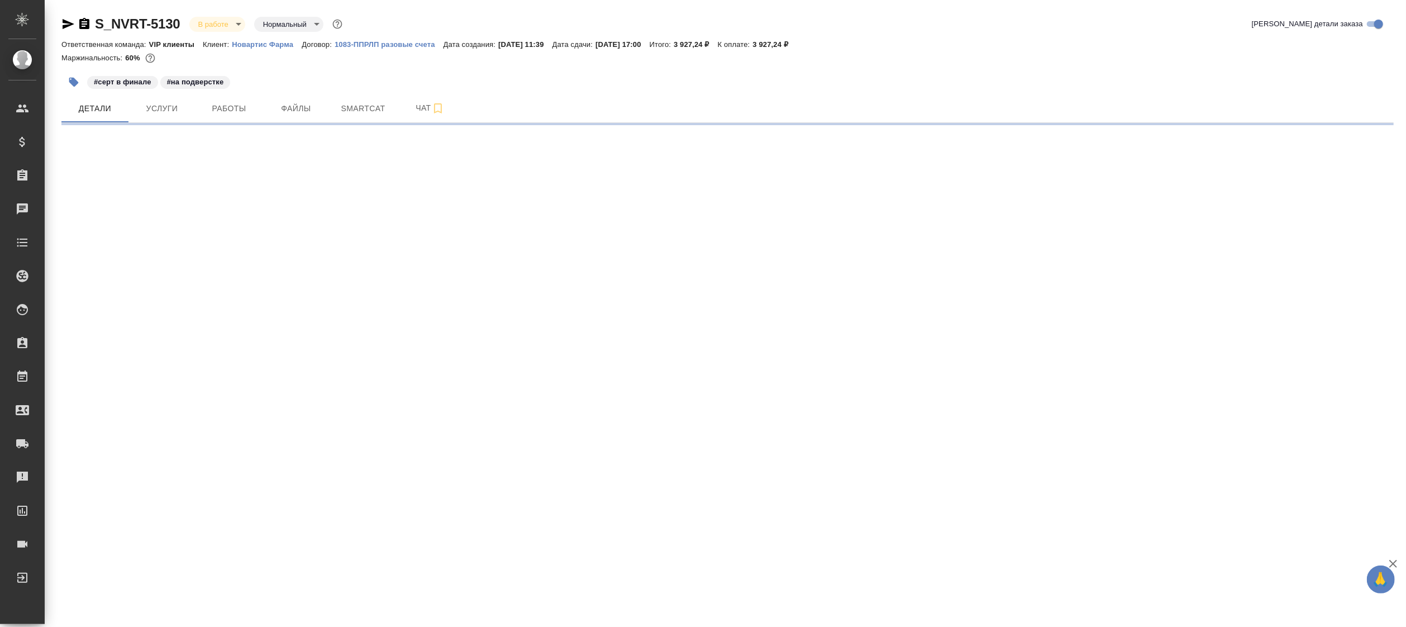
select select "RU"
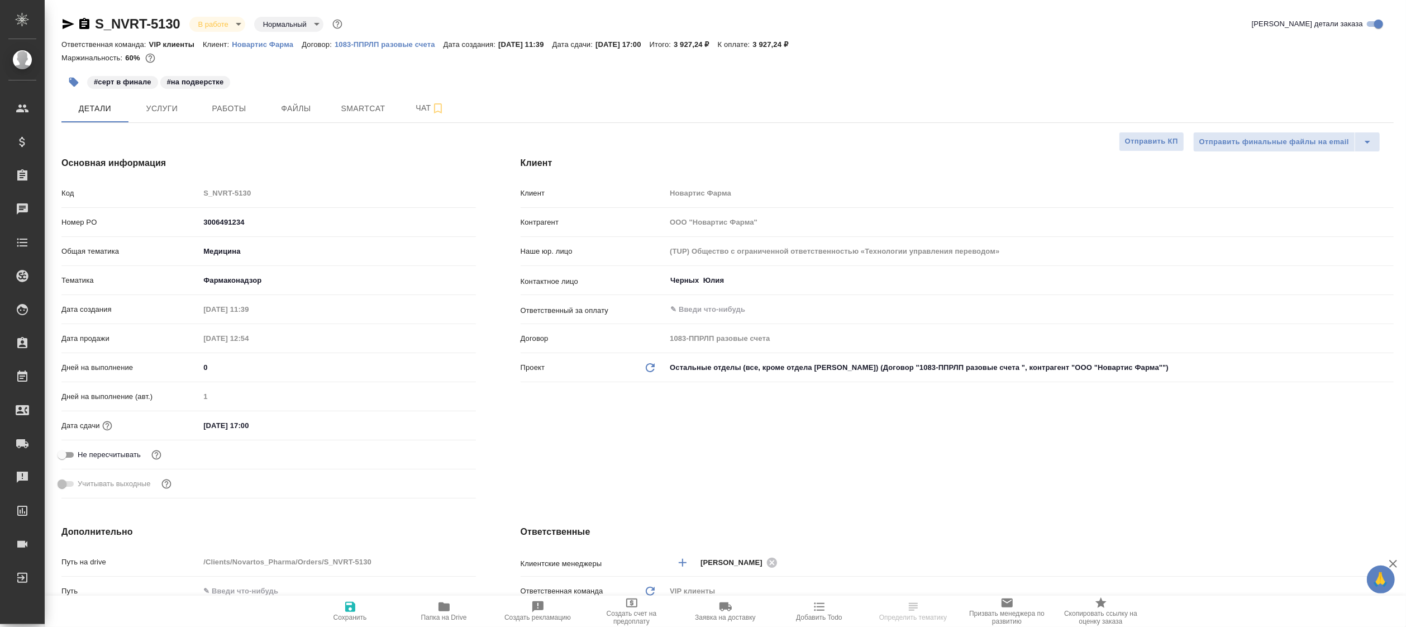
type textarea "x"
click at [240, 115] on span "Работы" at bounding box center [229, 109] width 54 height 14
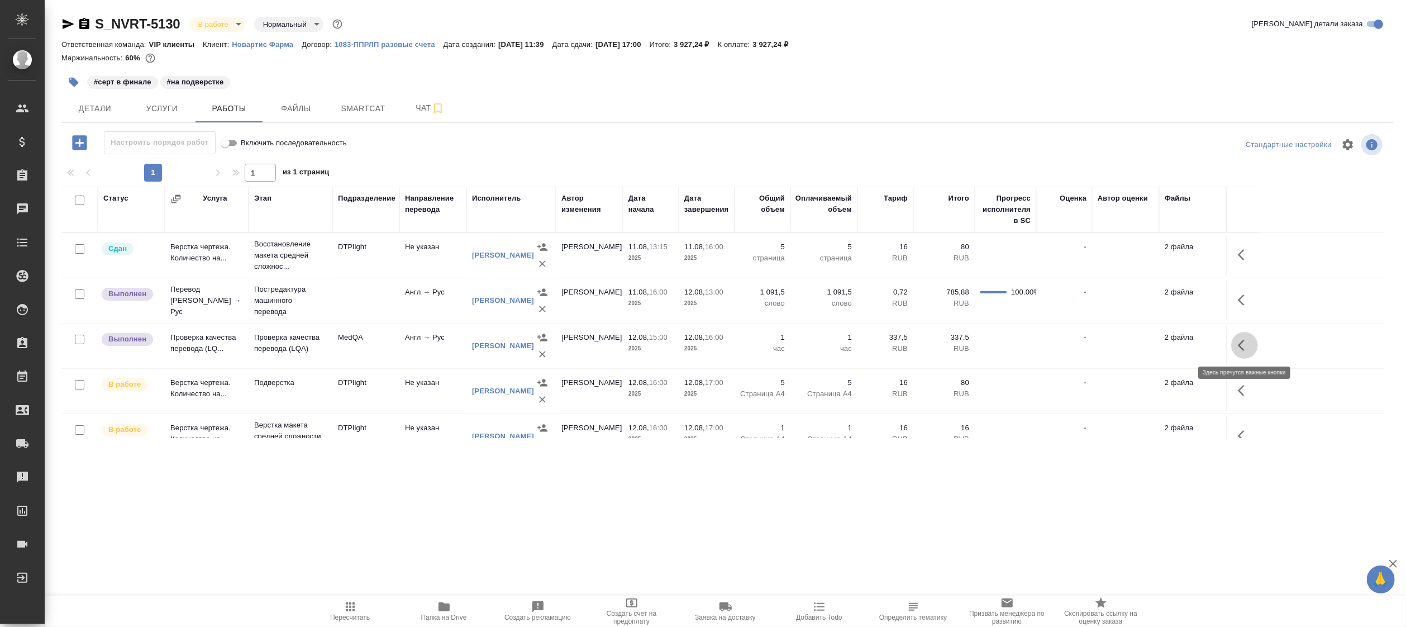
click at [1242, 344] on icon "button" at bounding box center [1244, 344] width 13 height 13
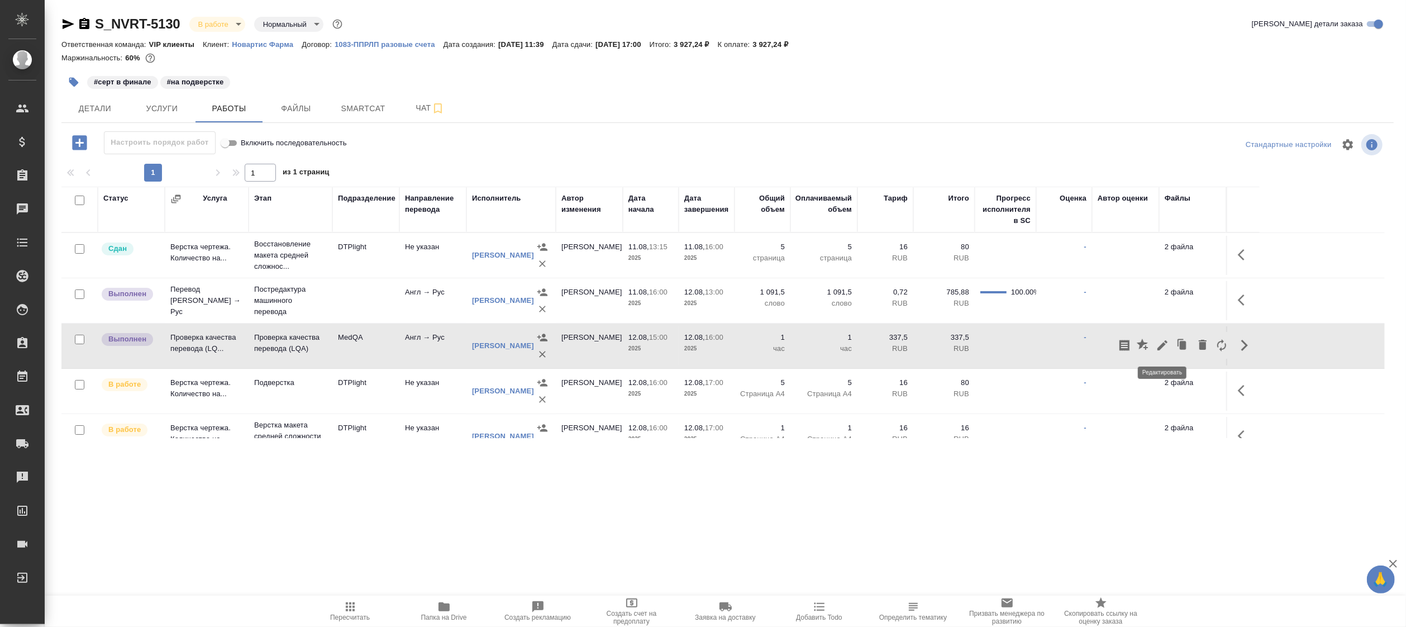
click at [1163, 345] on icon "button" at bounding box center [1162, 345] width 10 height 10
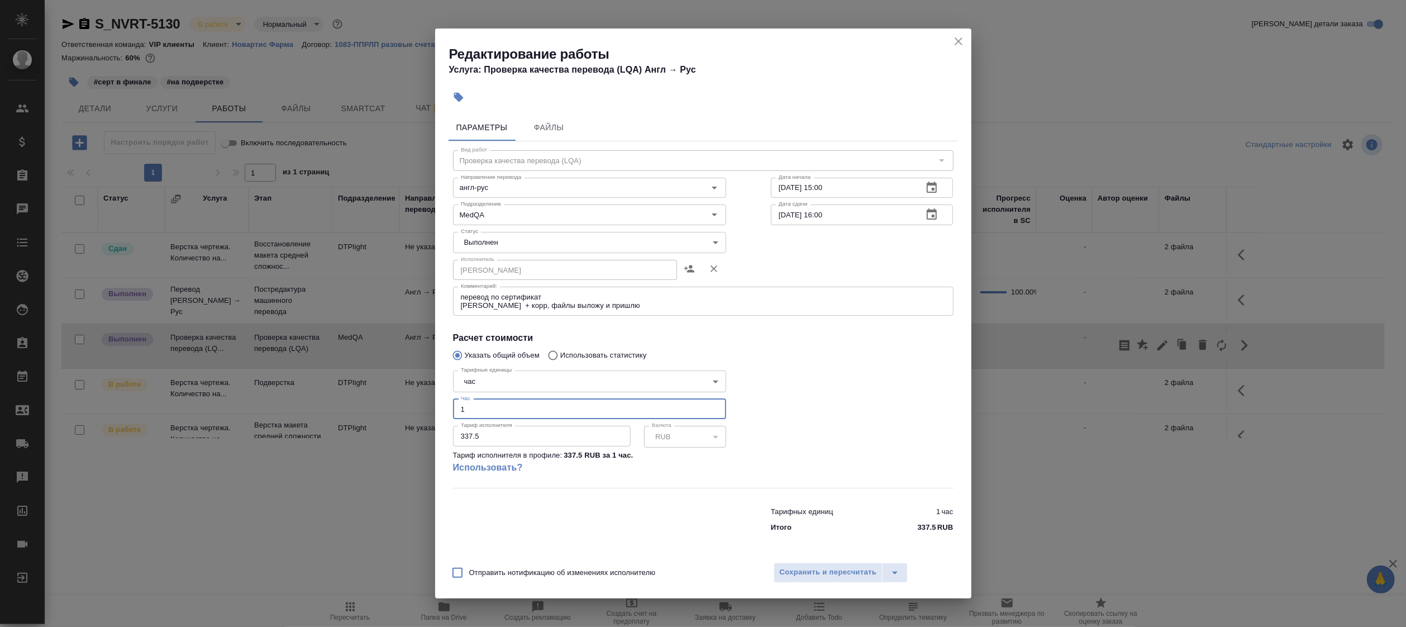
drag, startPoint x: 492, startPoint y: 404, endPoint x: 422, endPoint y: 405, distance: 69.8
click at [422, 405] on div "Редактирование работы Услуга: Проверка качества перевода (LQA) Англ → Рус Парам…" at bounding box center [703, 313] width 1406 height 627
type input "0.5"
click at [841, 566] on span "Сохранить и пересчитать" at bounding box center [828, 572] width 97 height 13
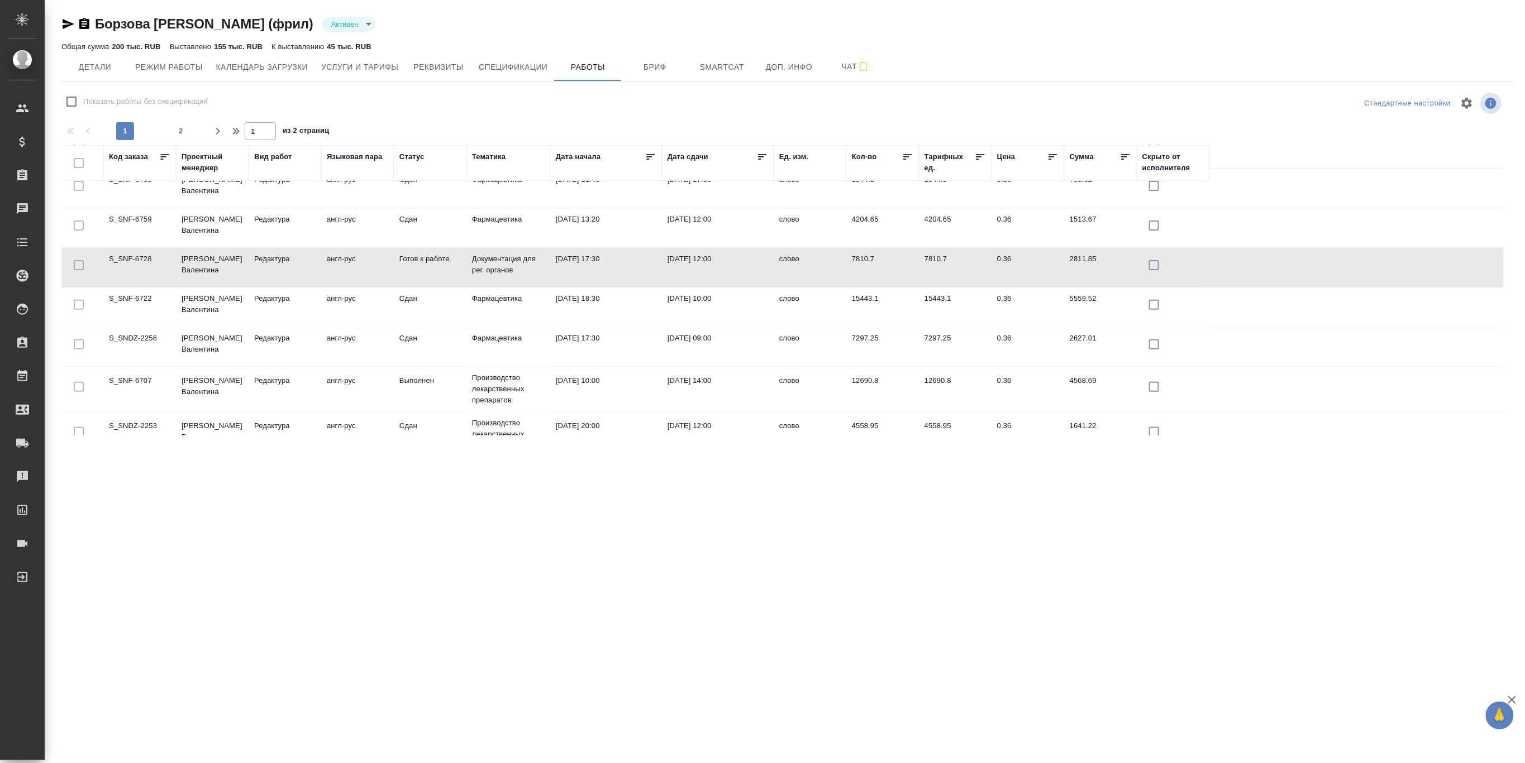
scroll to position [152, 0]
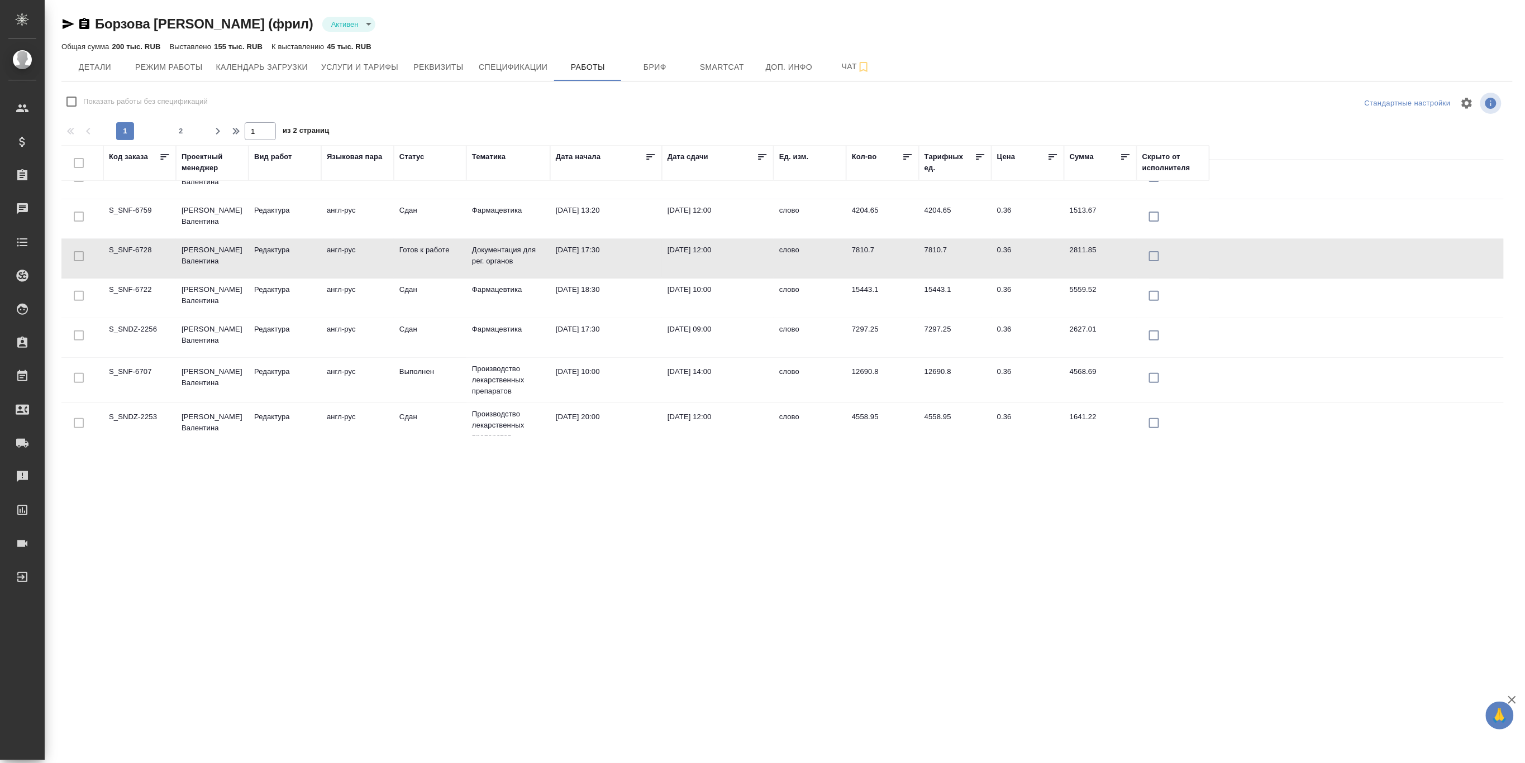
click at [227, 71] on td "[PERSON_NAME] Валентина" at bounding box center [212, 51] width 73 height 39
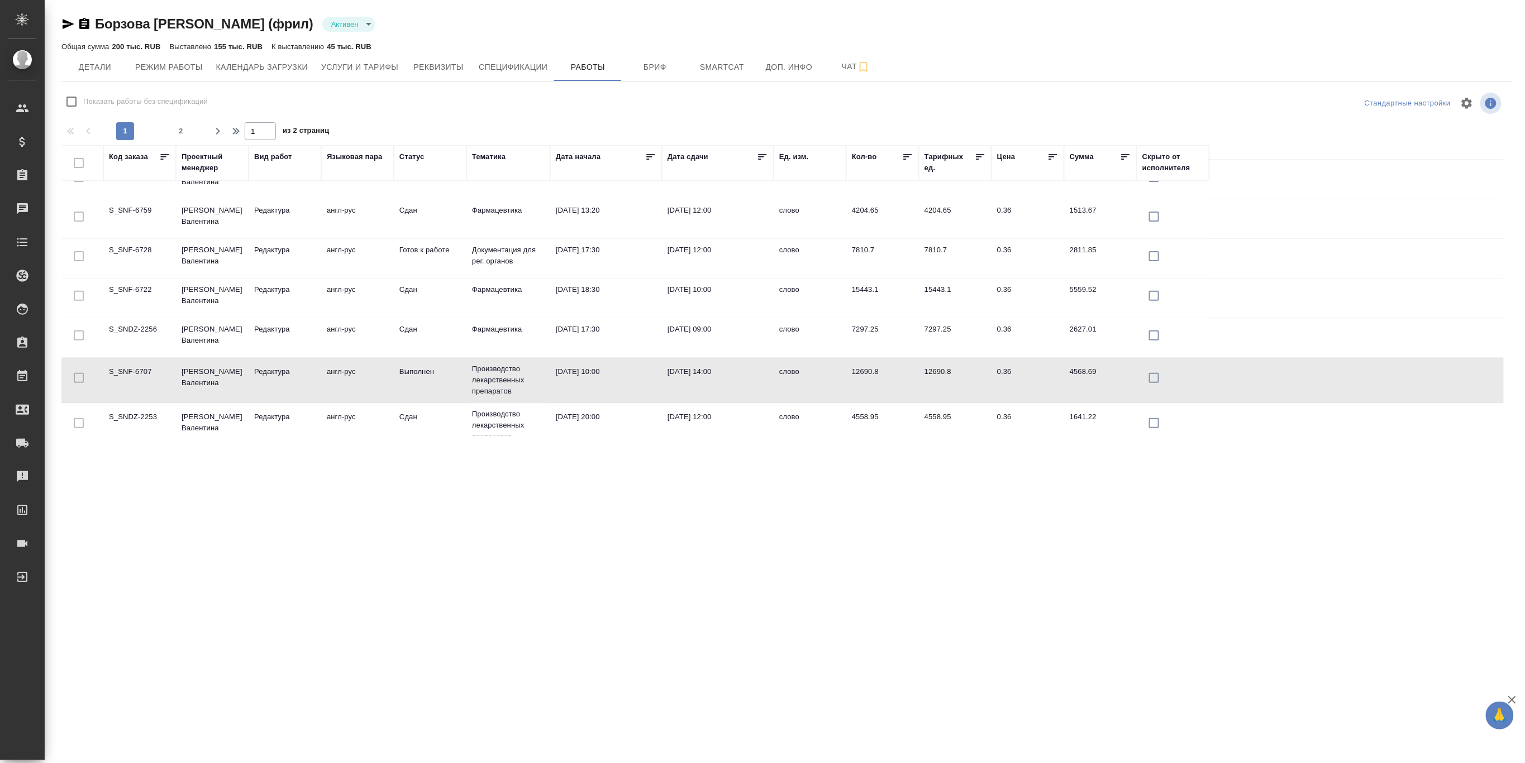
click at [227, 71] on td "[PERSON_NAME] Валентина" at bounding box center [212, 51] width 73 height 39
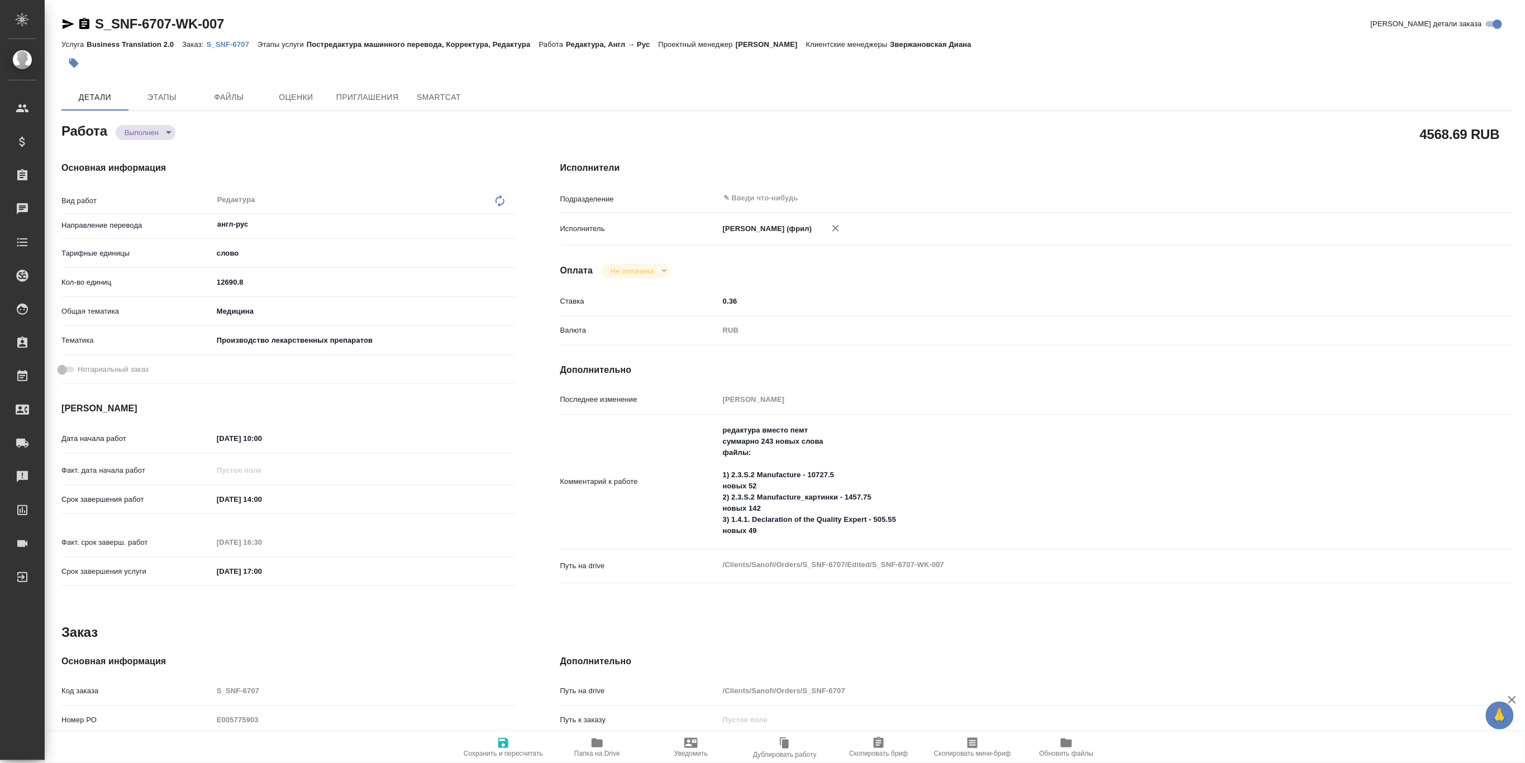
type textarea "x"
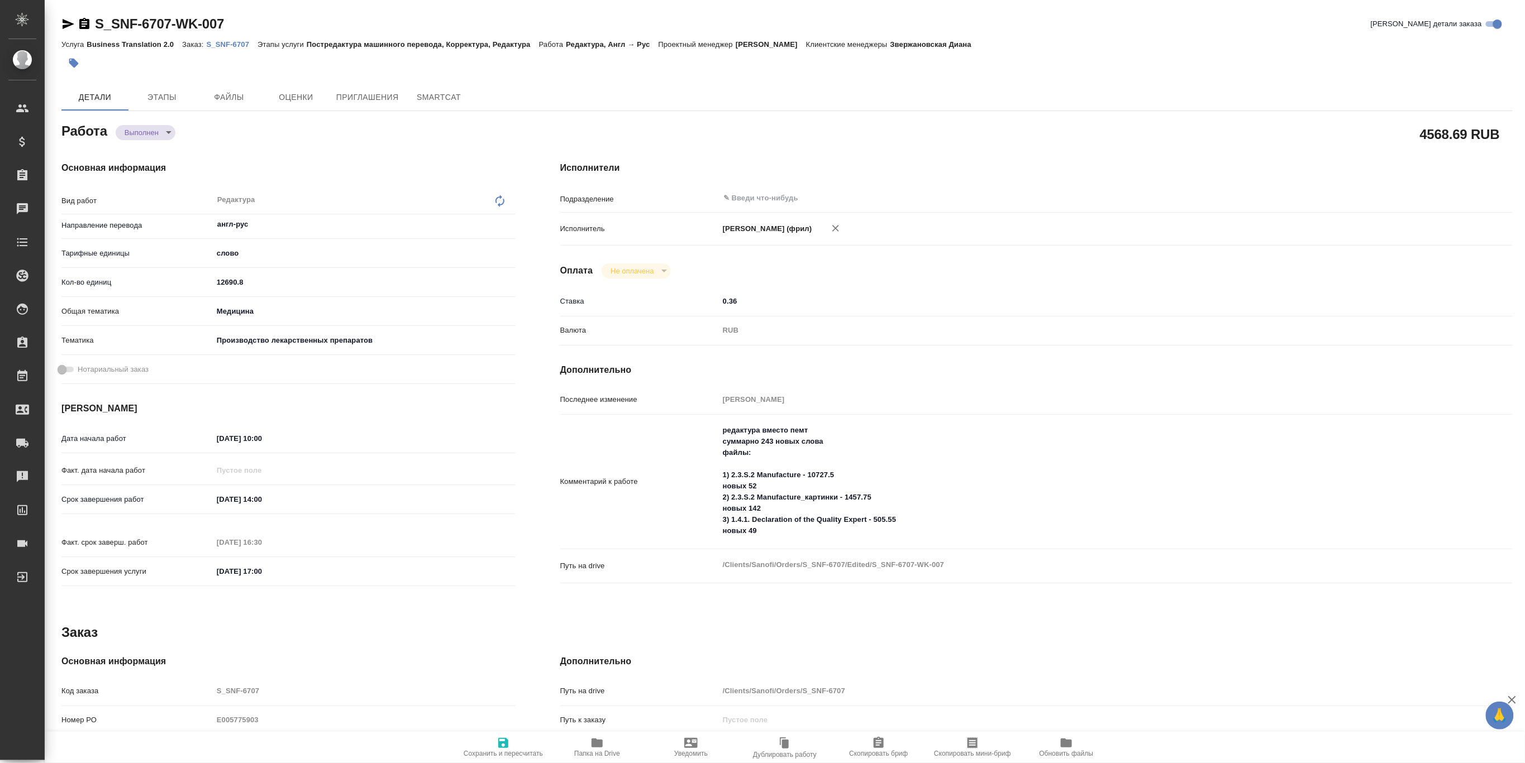
type textarea "x"
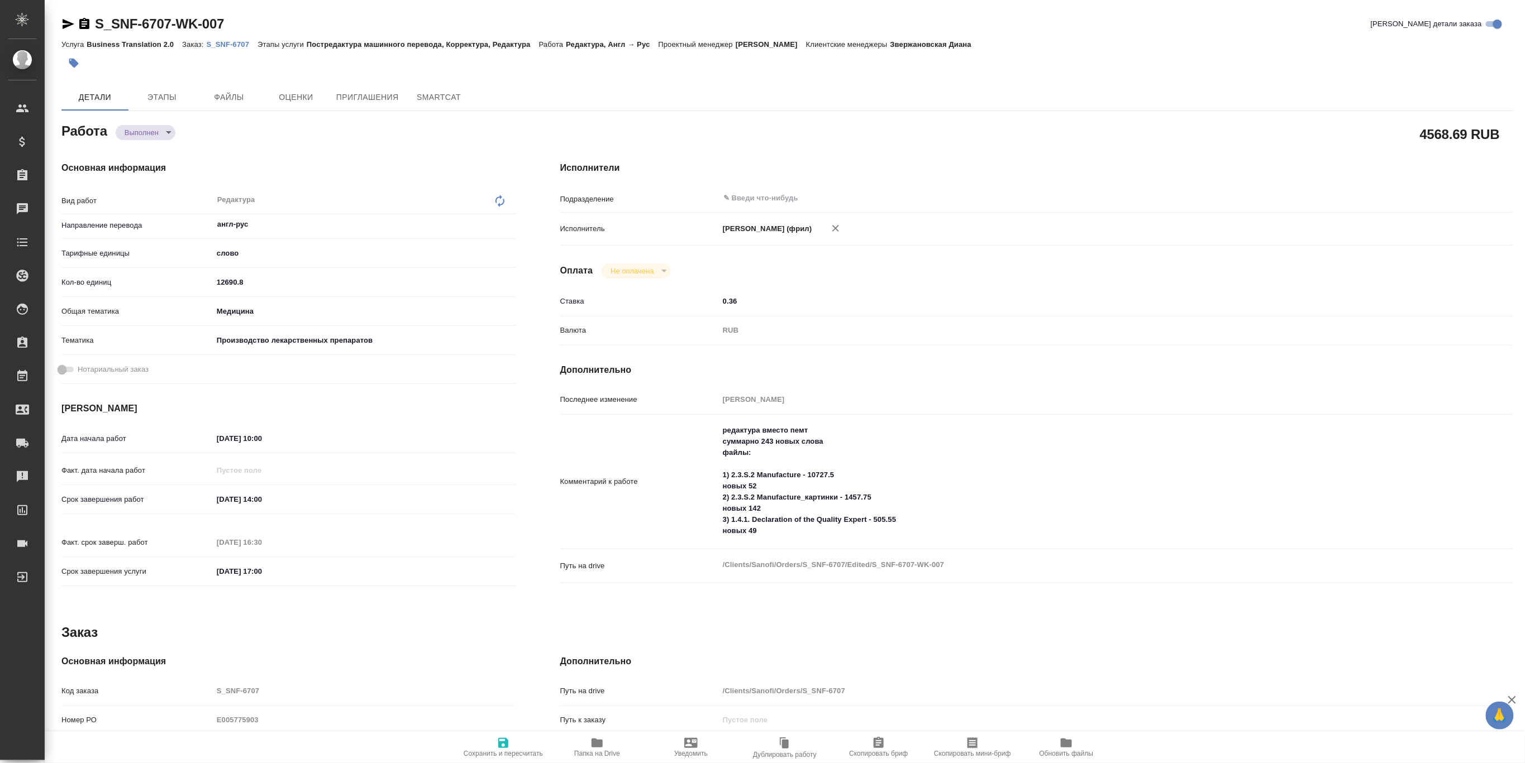
type textarea "x"
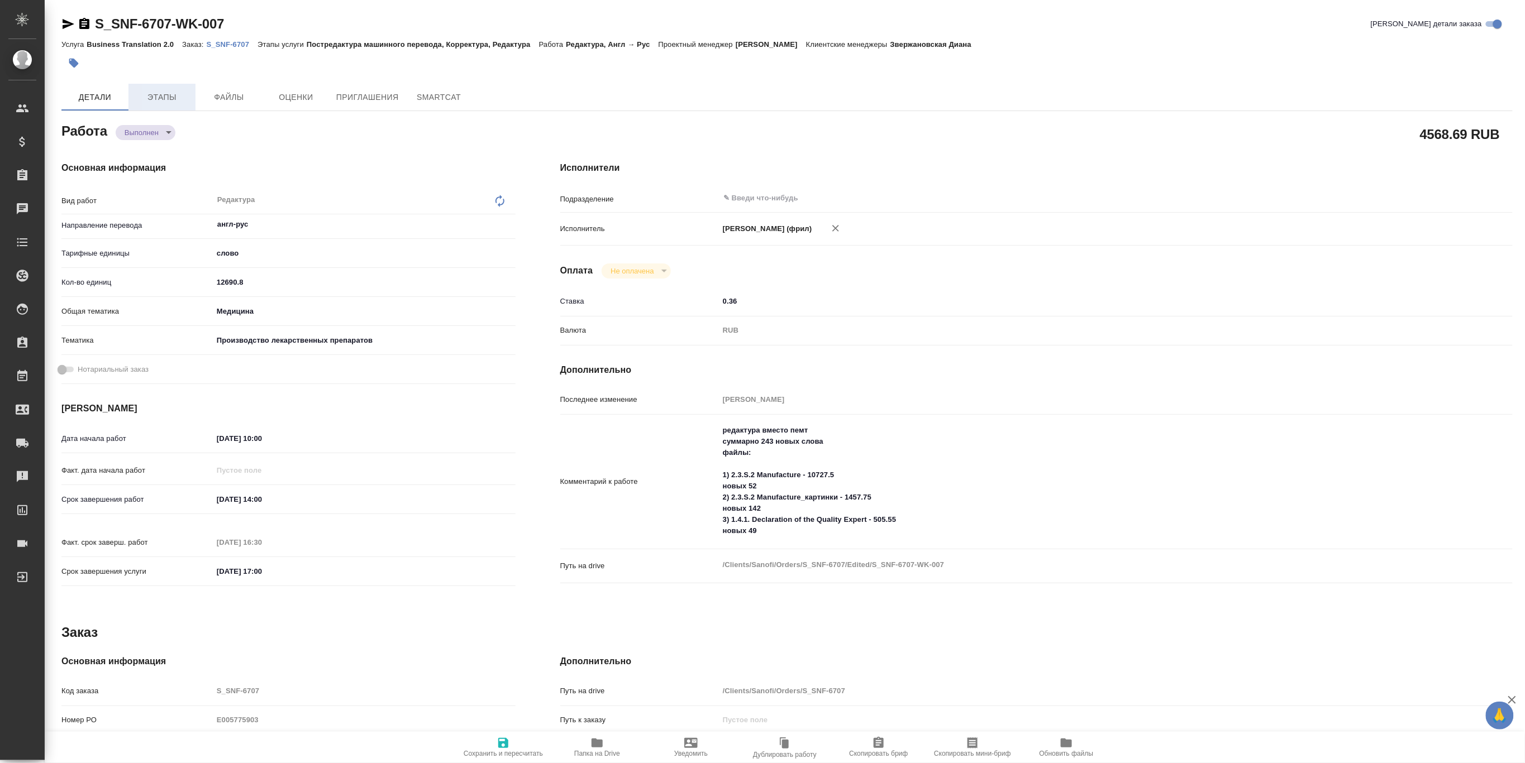
type textarea "x"
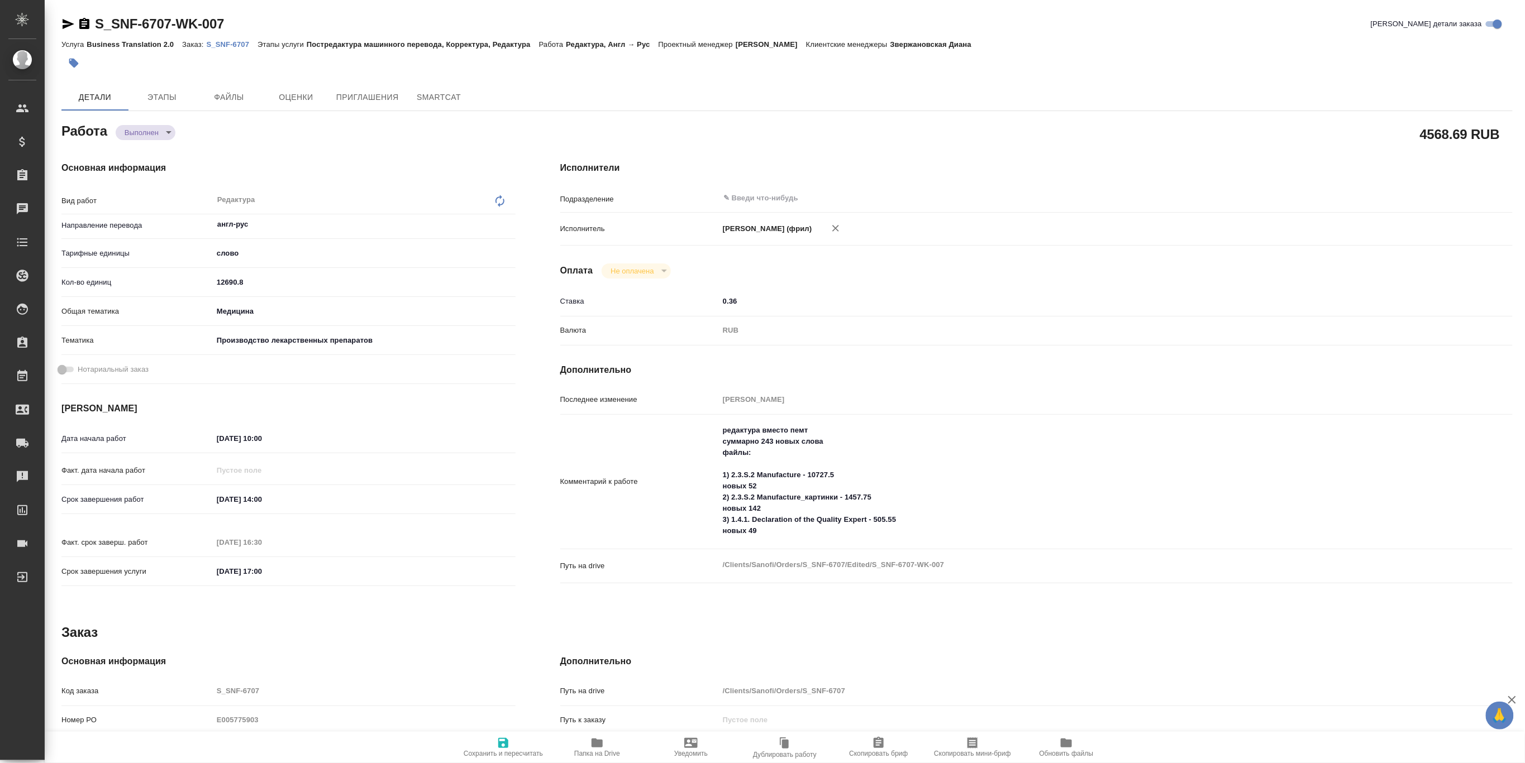
click at [227, 52] on div at bounding box center [544, 63] width 967 height 25
click at [233, 42] on p "S_SNF-6707" at bounding box center [232, 44] width 51 height 8
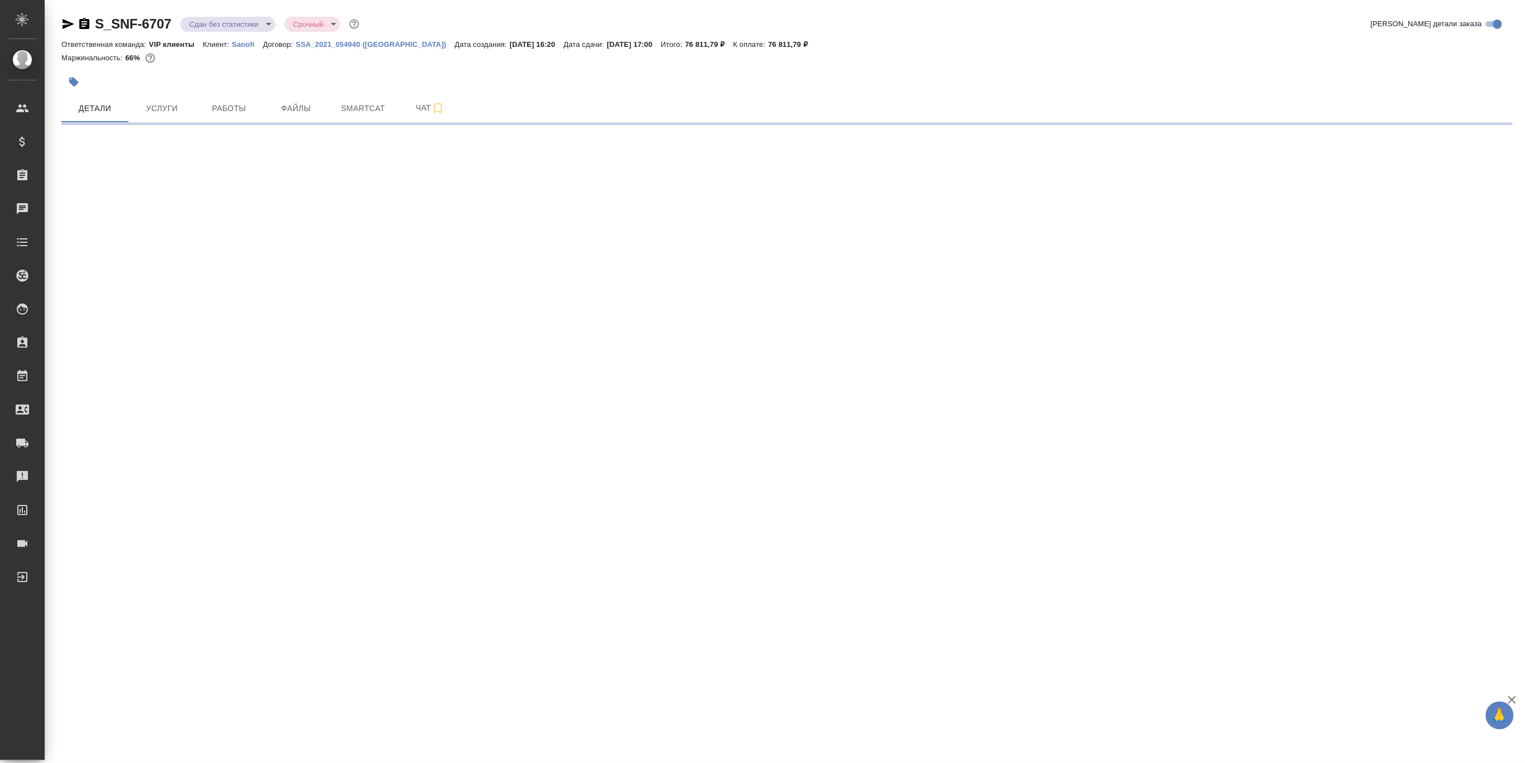
select select "RU"
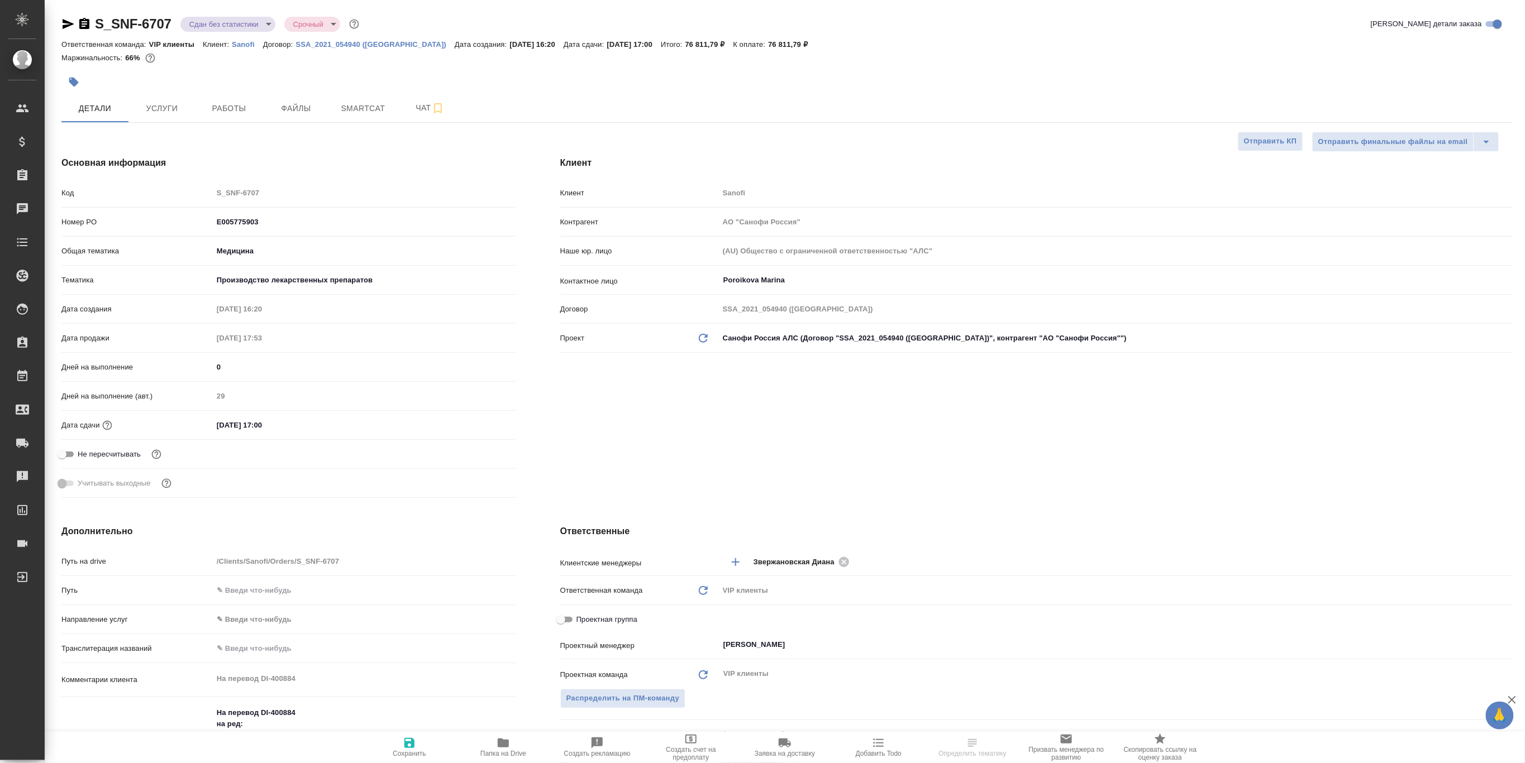
type textarea "x"
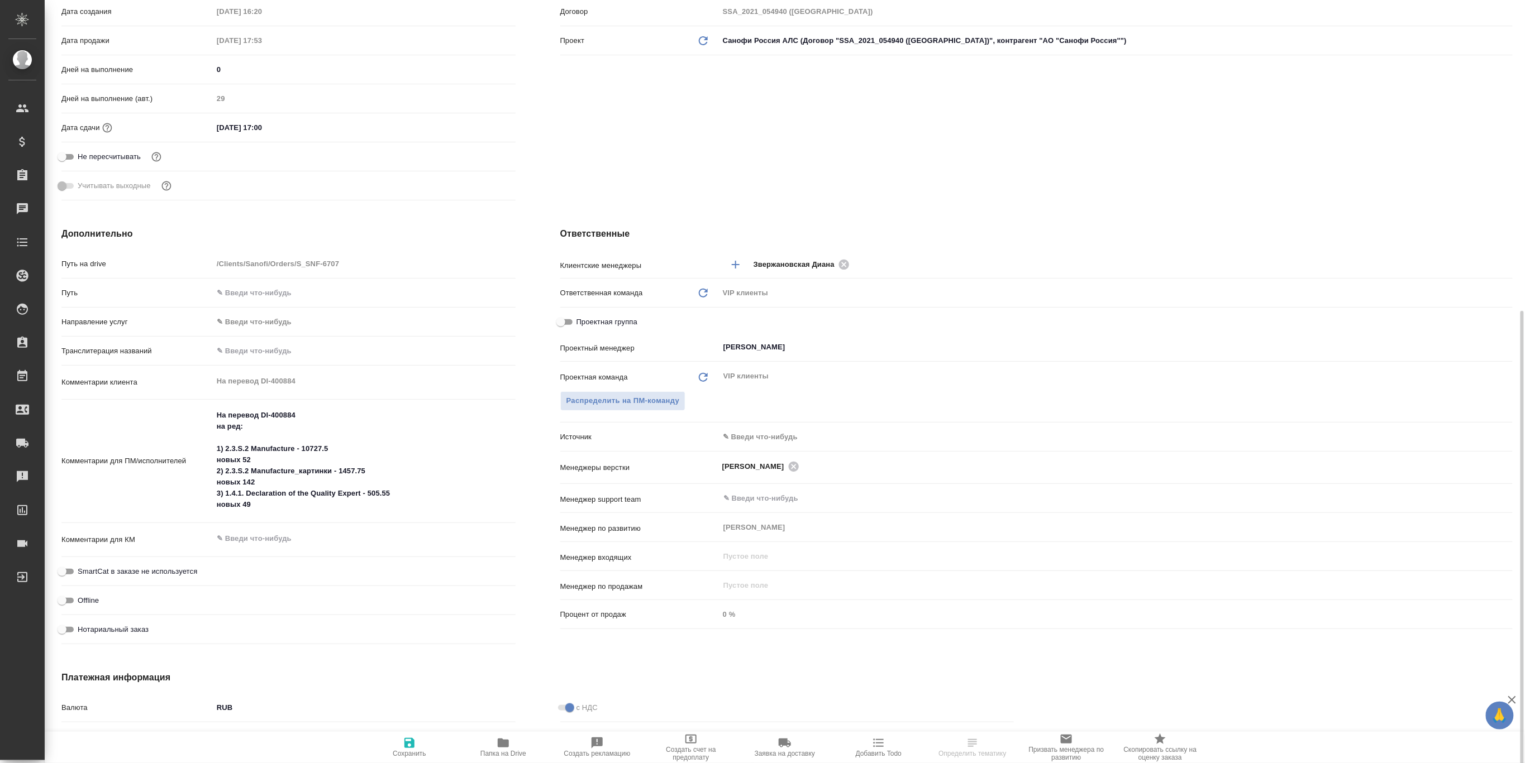
scroll to position [434, 0]
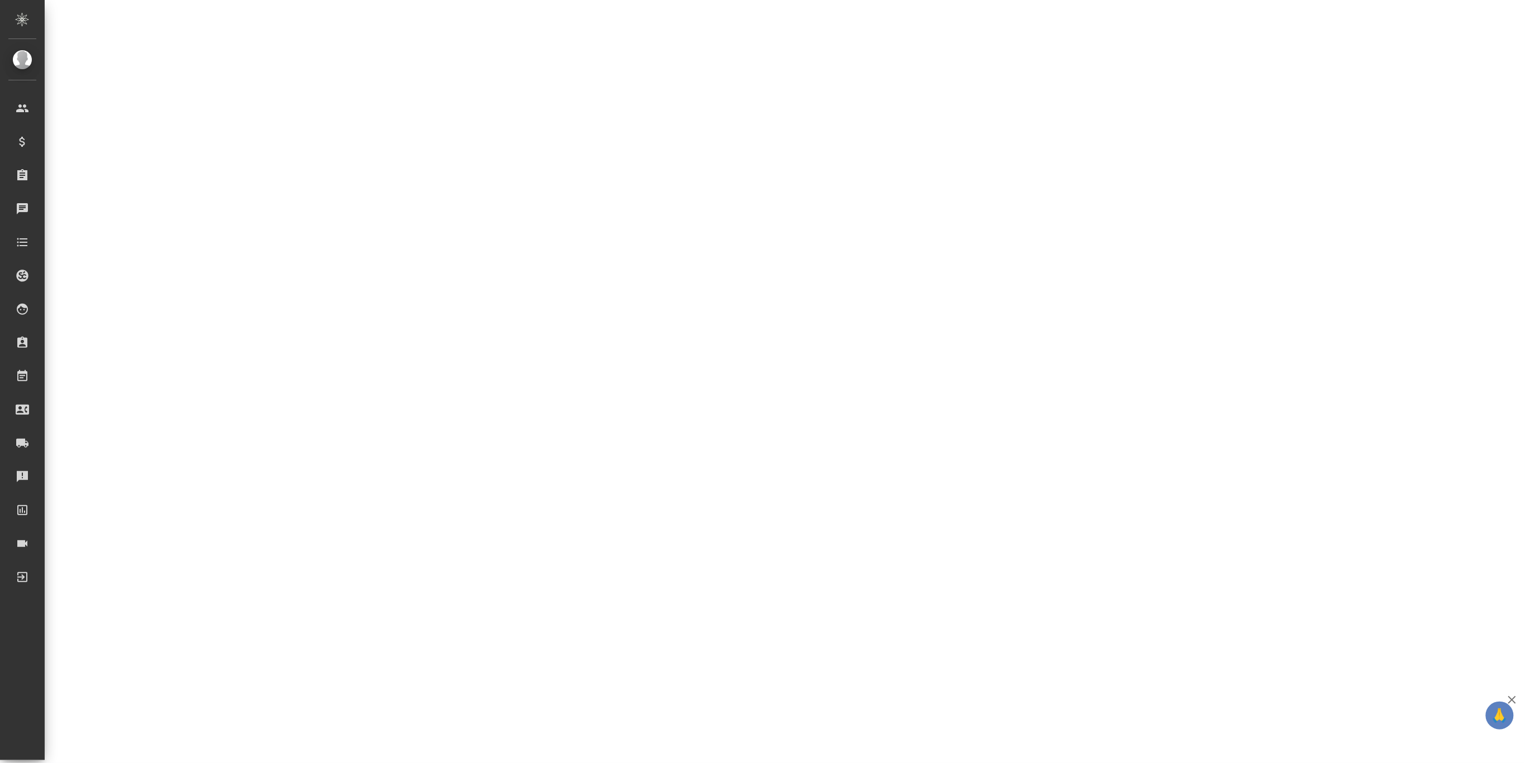
select select "RU"
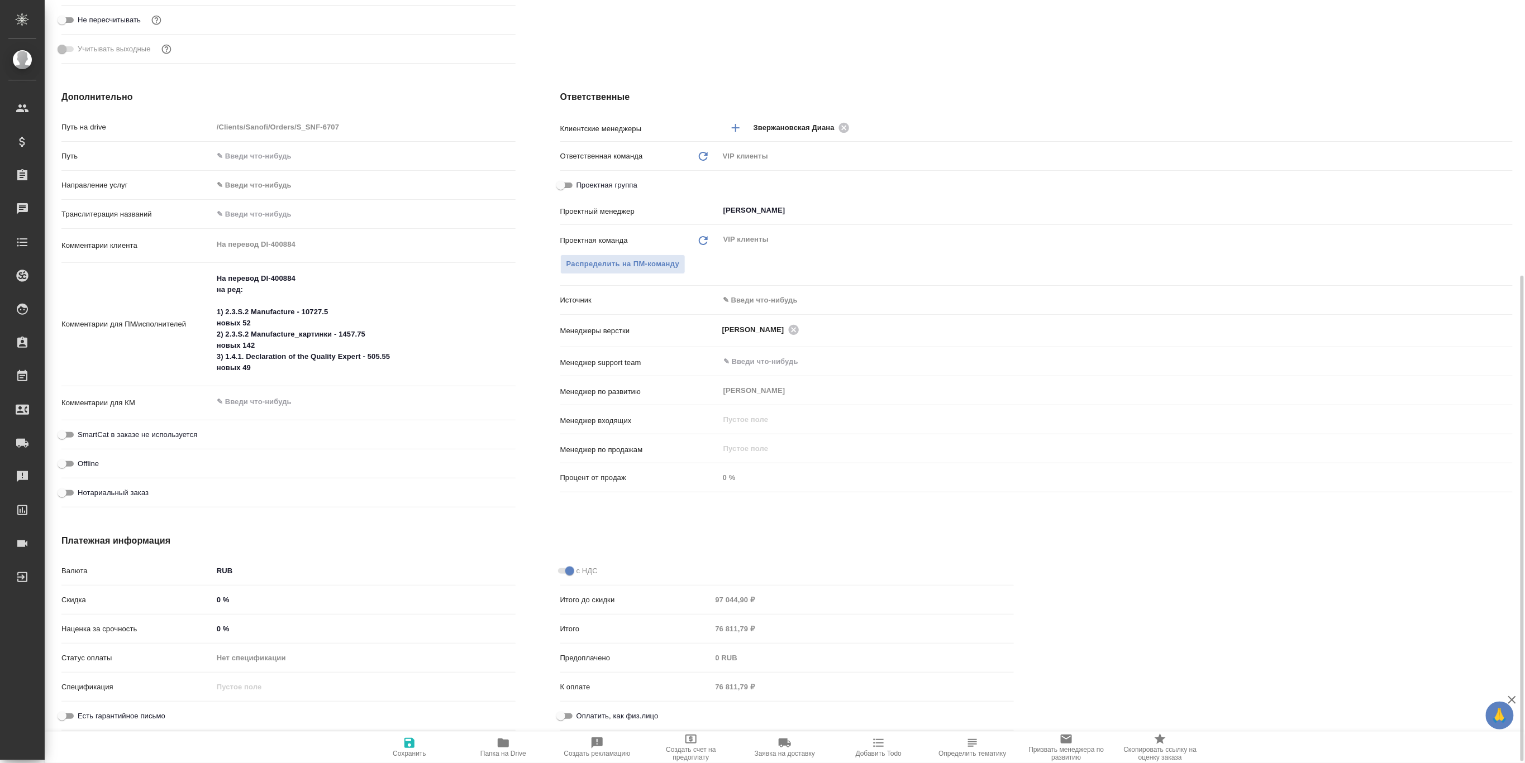
type textarea "x"
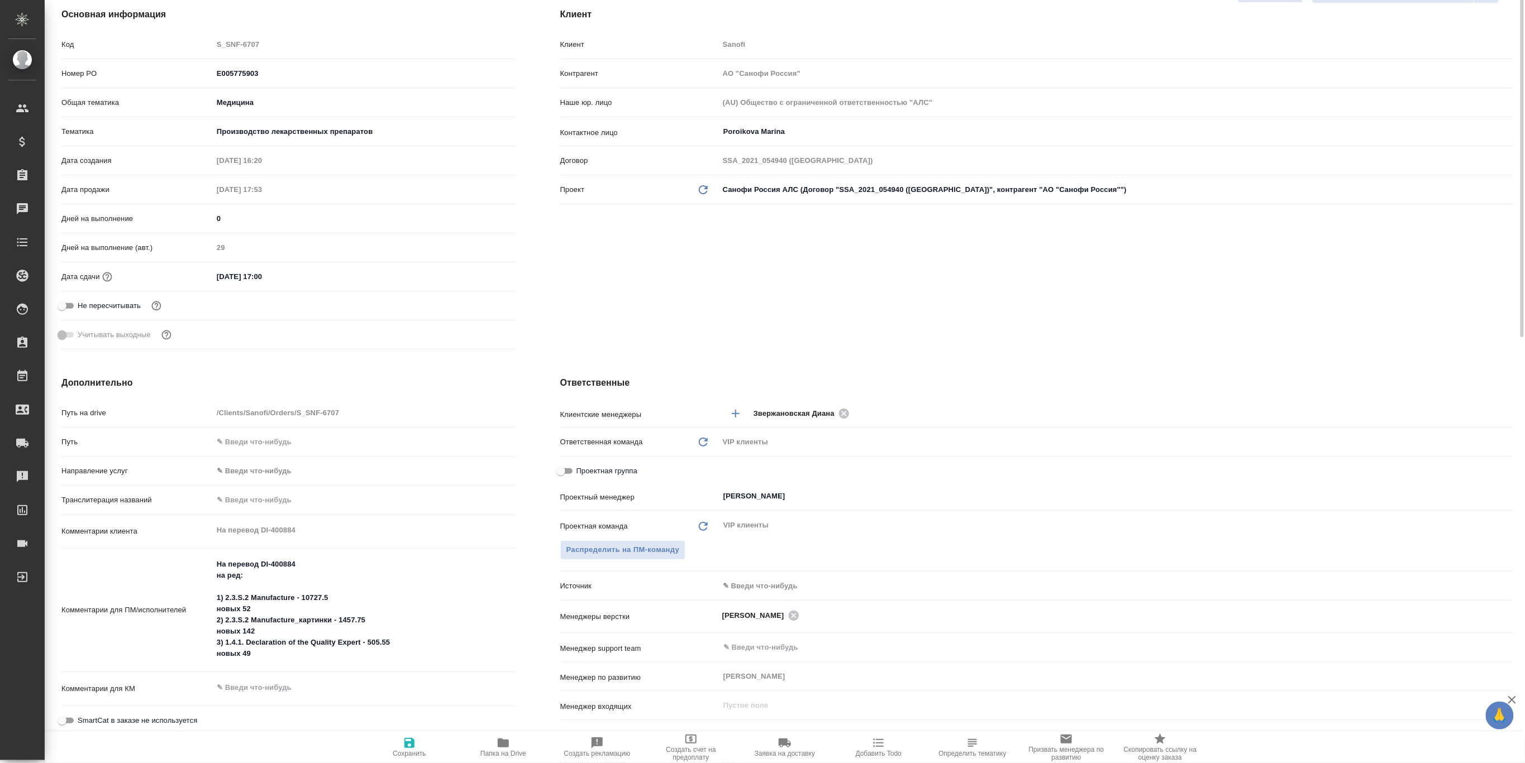
scroll to position [0, 0]
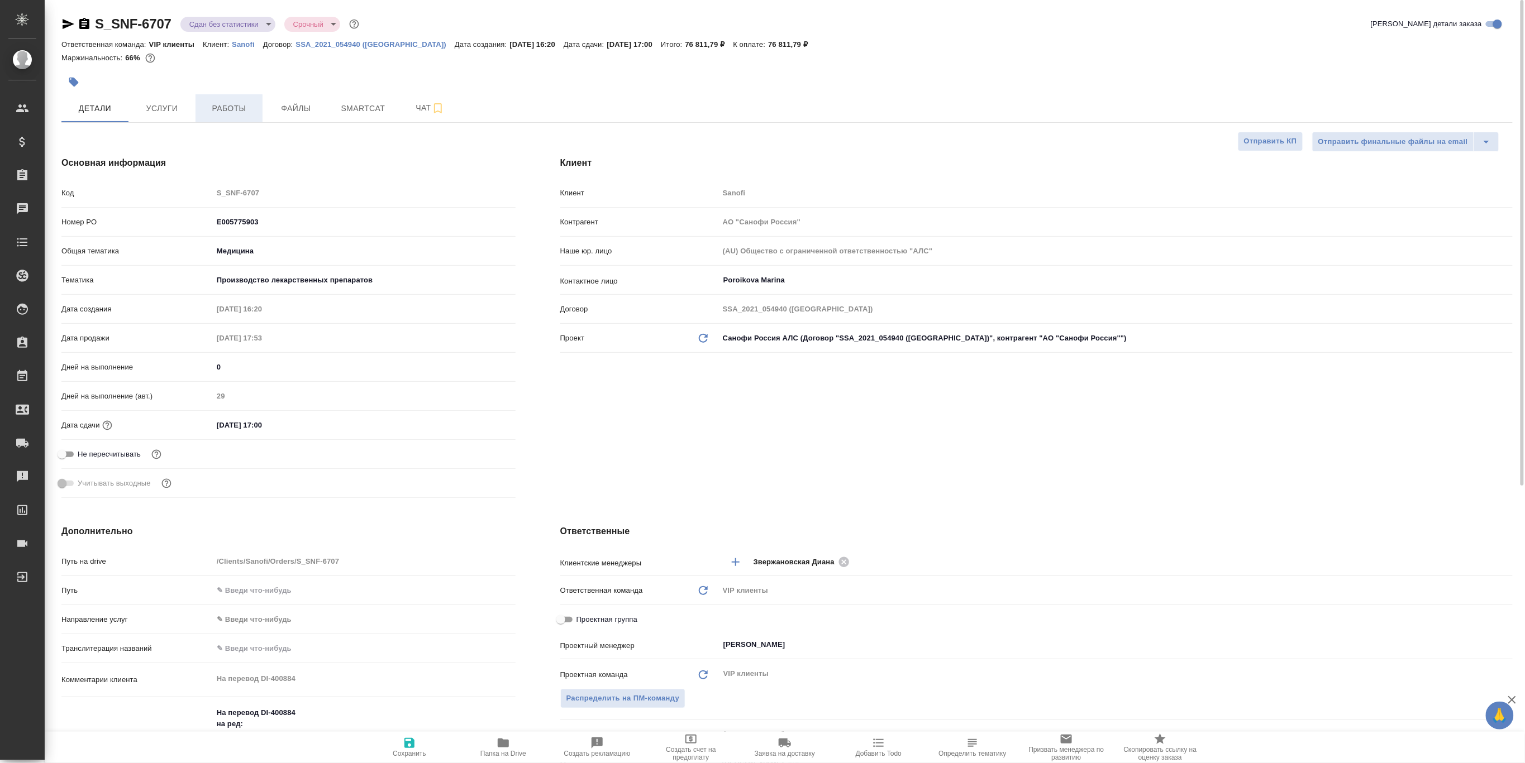
click at [239, 116] on button "Работы" at bounding box center [228, 108] width 67 height 28
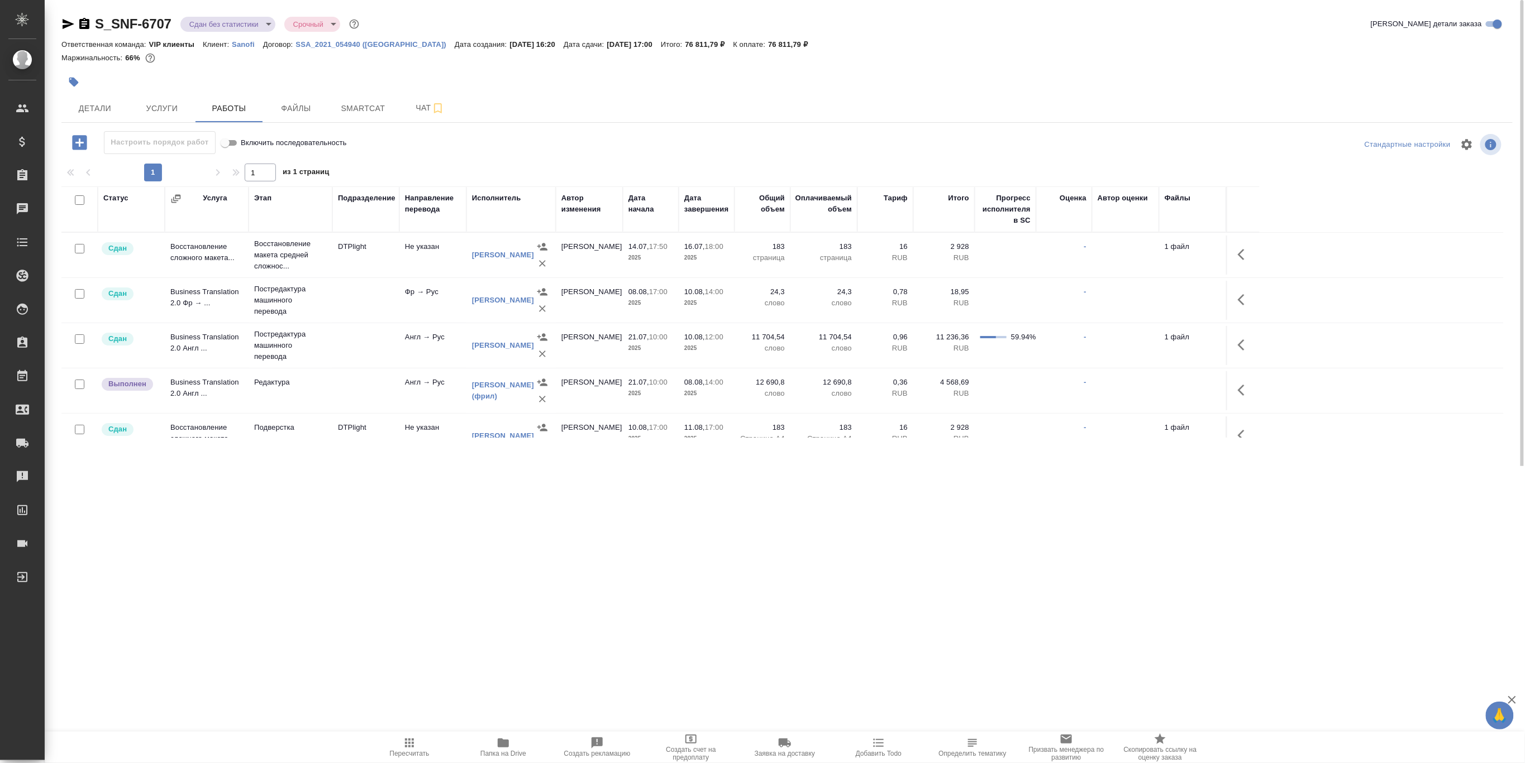
scroll to position [21, 0]
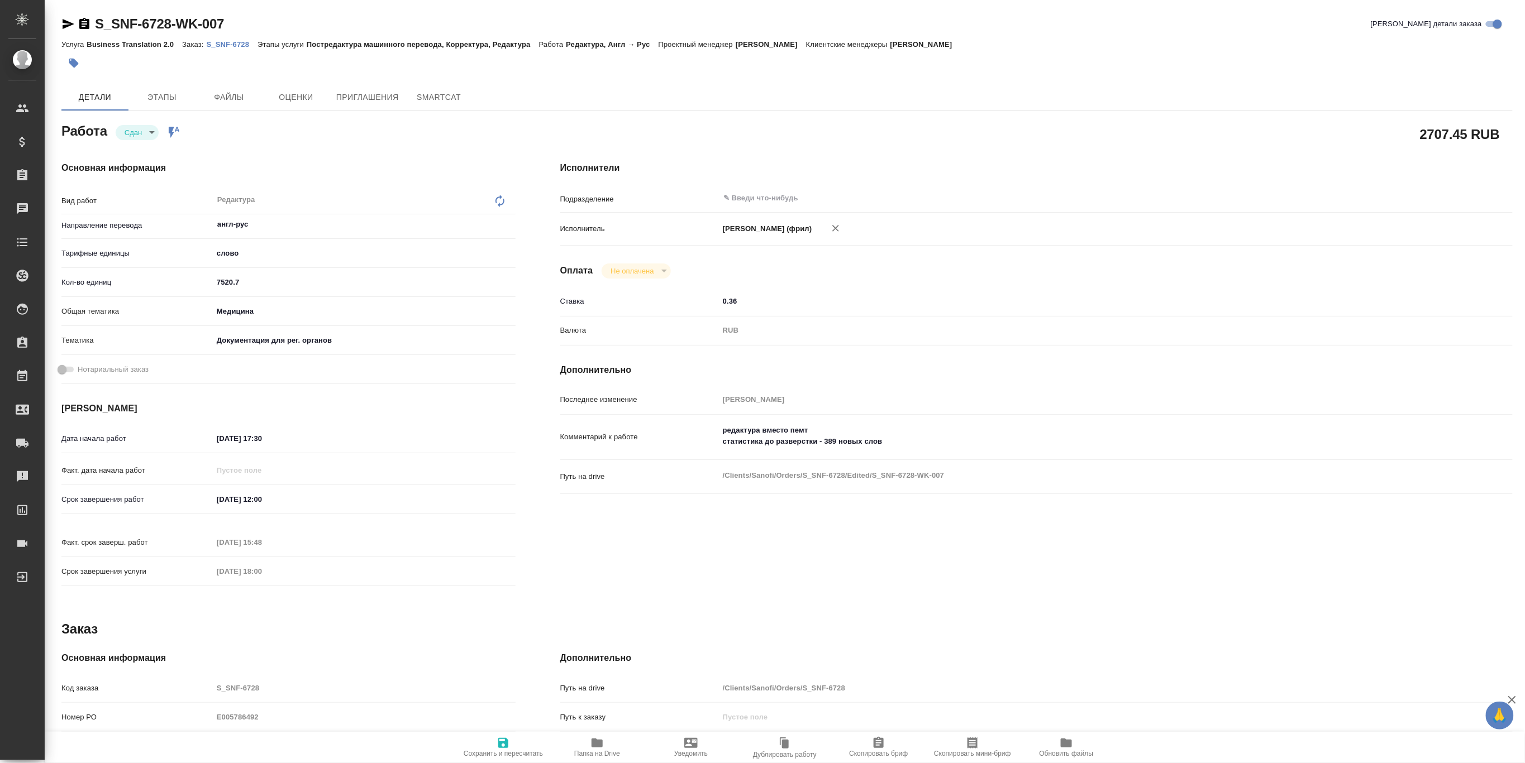
type textarea "x"
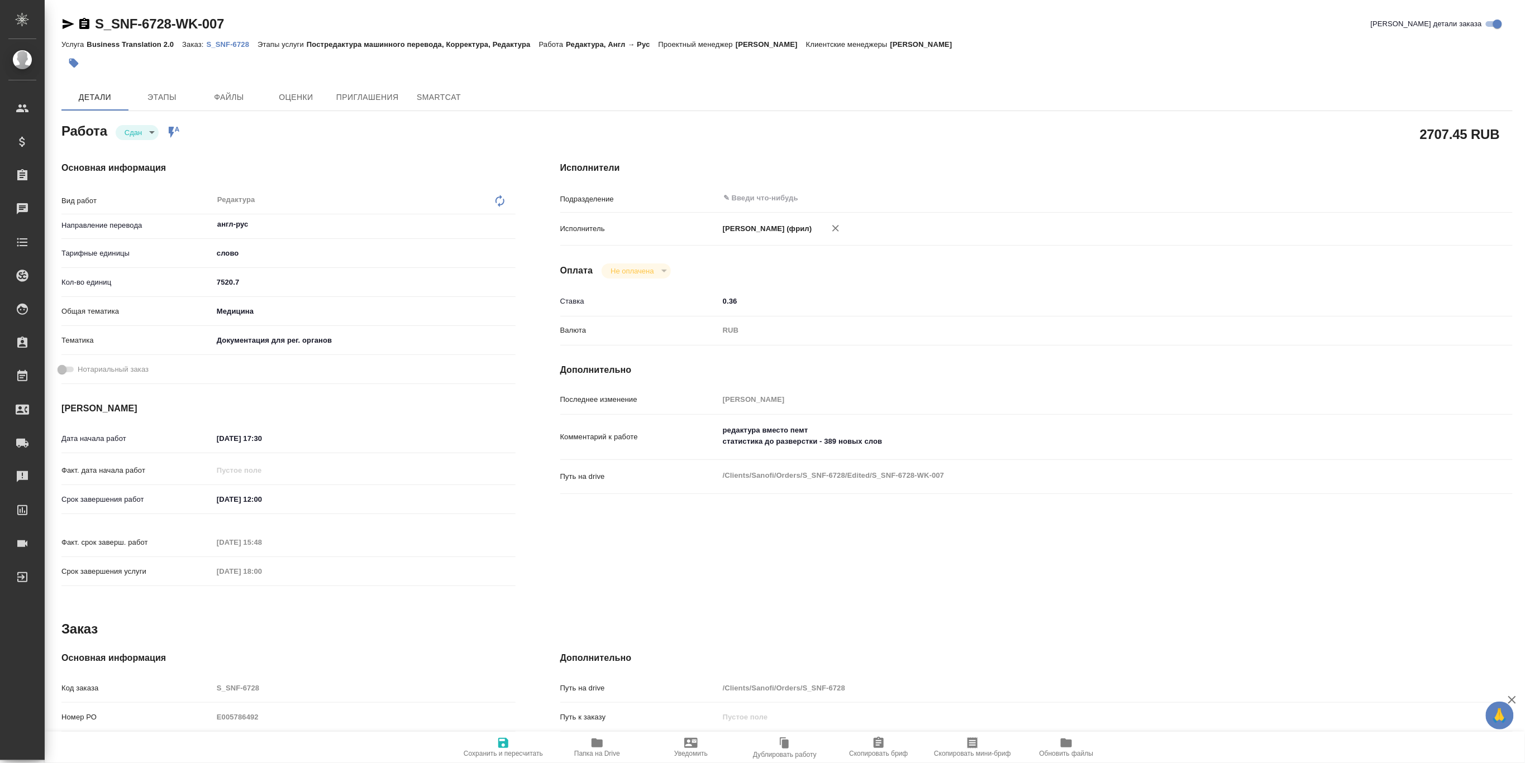
type textarea "x"
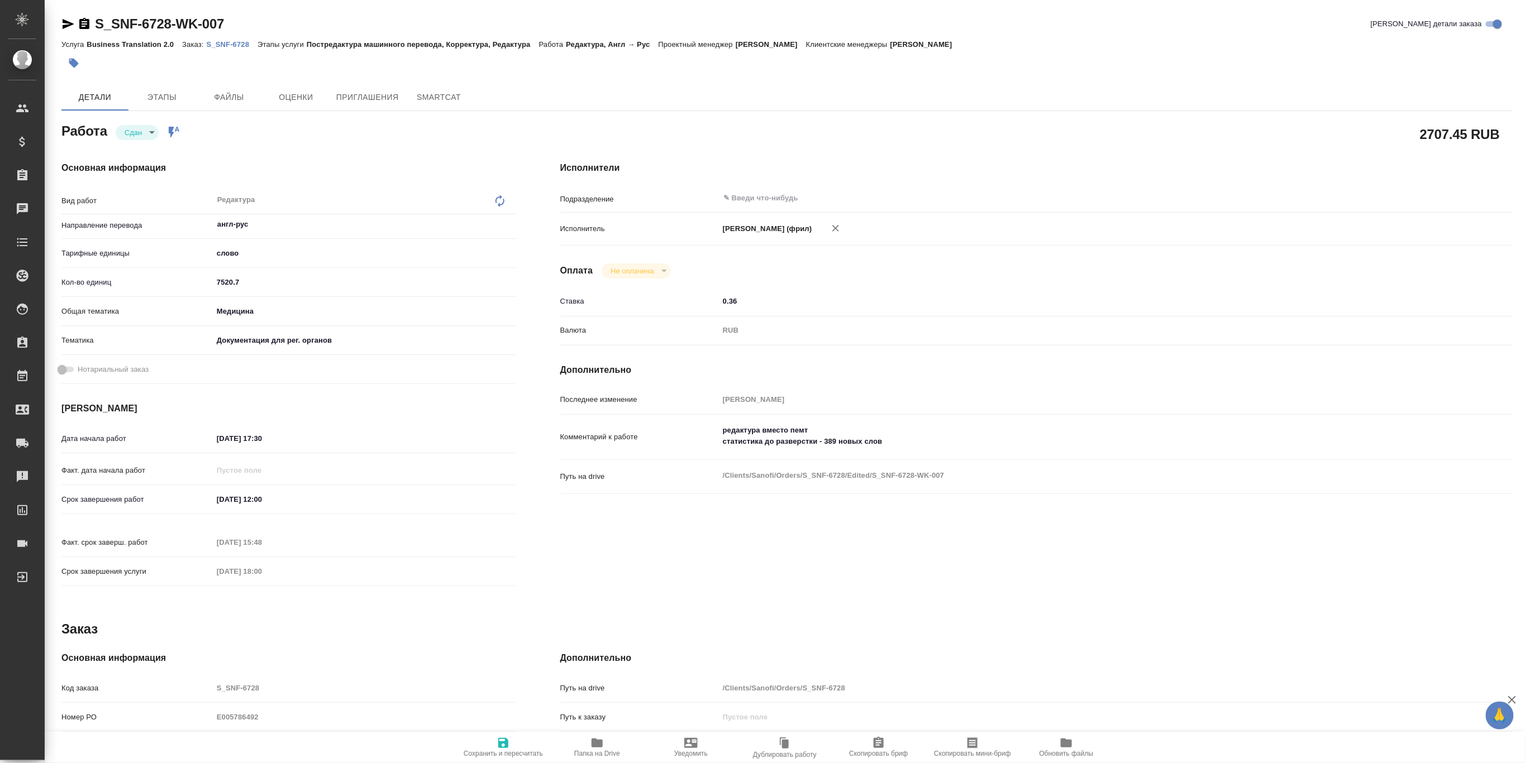
type textarea "x"
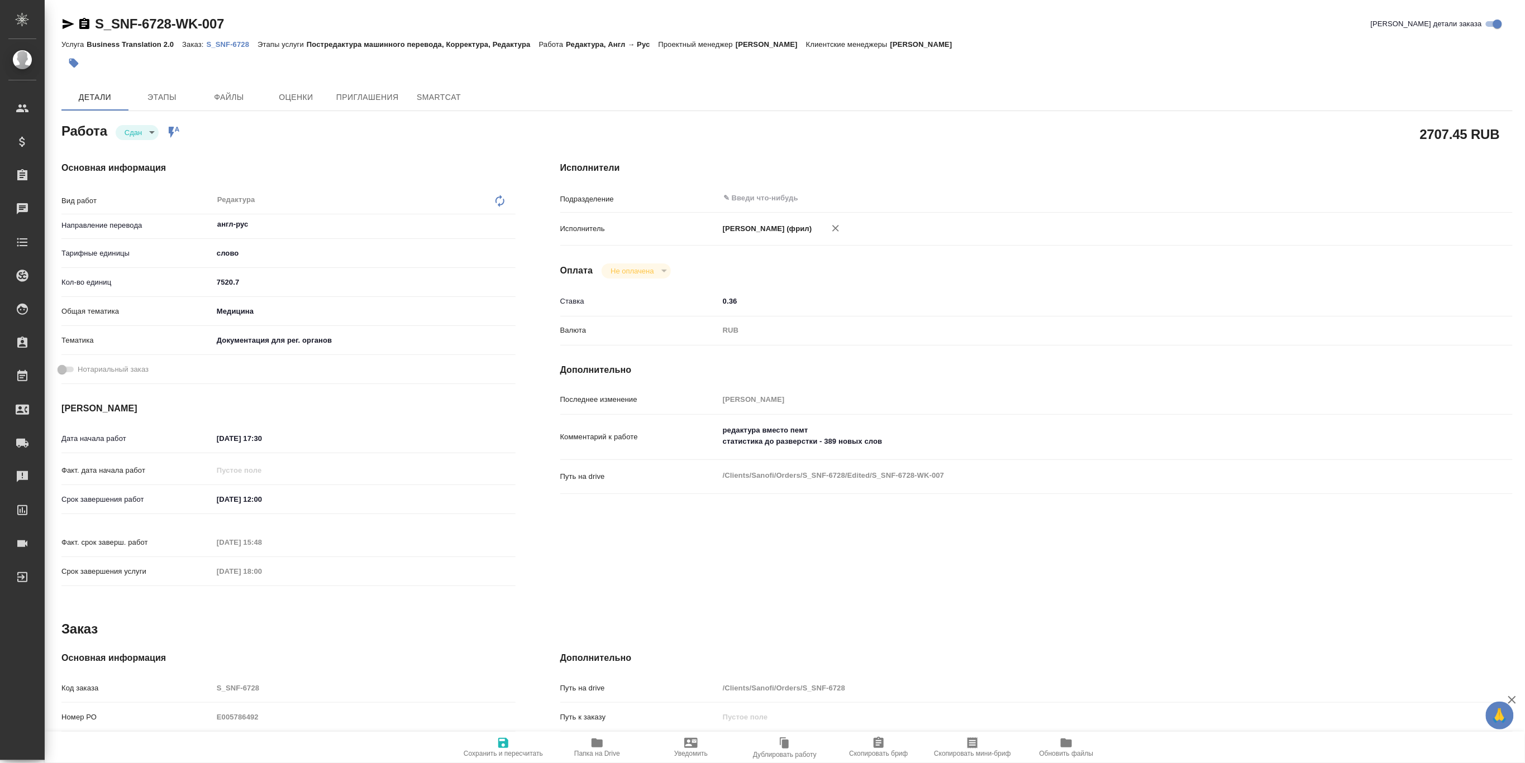
type textarea "x"
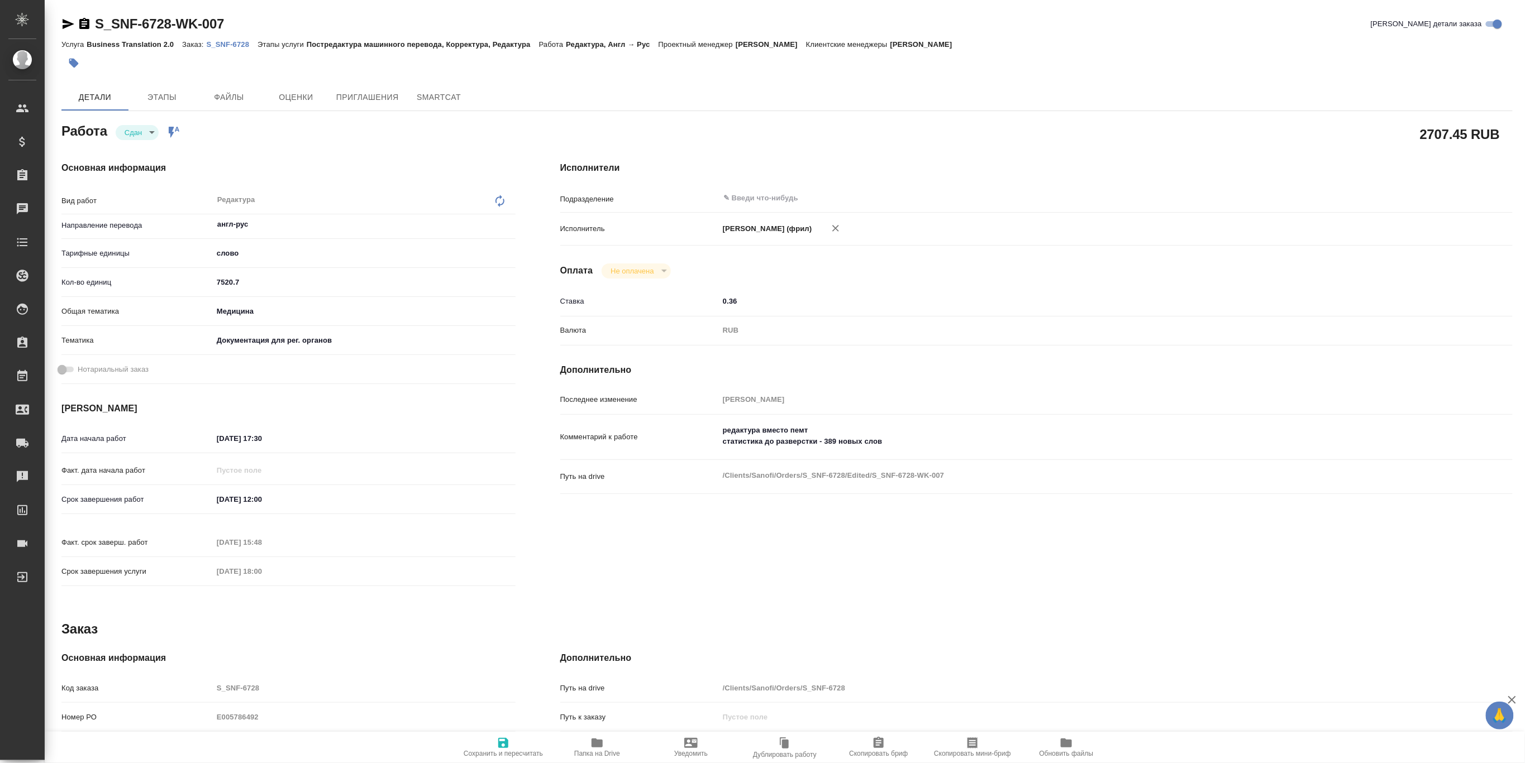
type textarea "x"
